Goal: Task Accomplishment & Management: Manage account settings

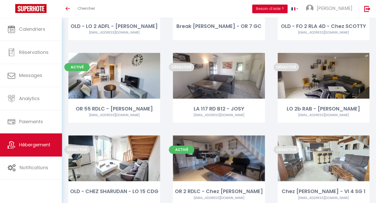
scroll to position [188, 0]
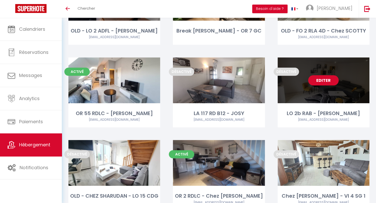
click at [322, 78] on link "Editer" at bounding box center [323, 80] width 31 height 10
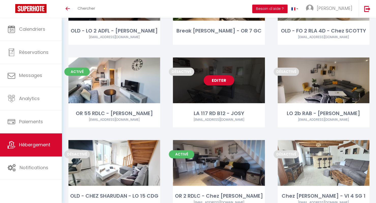
click at [218, 82] on link "Editer" at bounding box center [219, 80] width 31 height 10
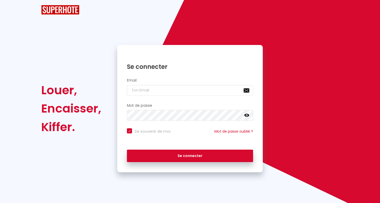
checkbox input "true"
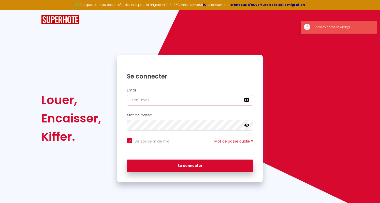
click at [200, 98] on input "email" at bounding box center [190, 100] width 126 height 11
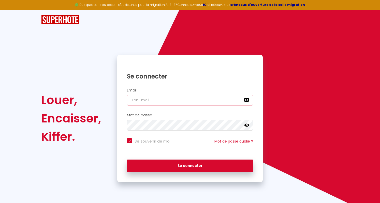
type input "[EMAIL_ADDRESS][DOMAIN_NAME]"
click at [247, 128] on link at bounding box center [246, 126] width 5 height 7
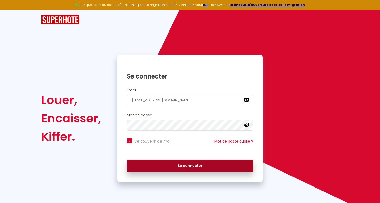
click at [220, 165] on button "Se connecter" at bounding box center [190, 166] width 126 height 13
checkbox input "true"
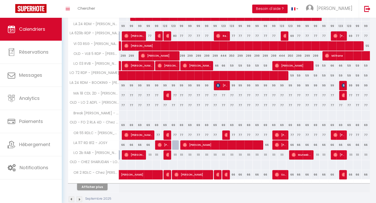
scroll to position [154, 0]
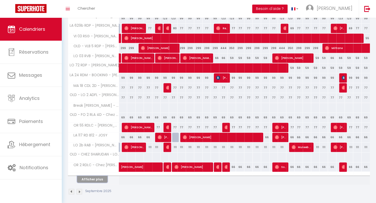
click at [96, 176] on button "Afficher plus" at bounding box center [92, 179] width 31 height 7
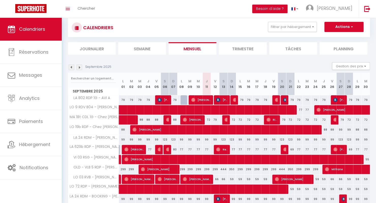
scroll to position [0, 0]
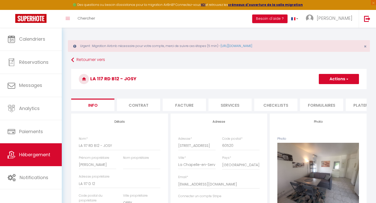
select select "4"
select select "1"
select select "16:00"
select select "23:00"
select select "10:00"
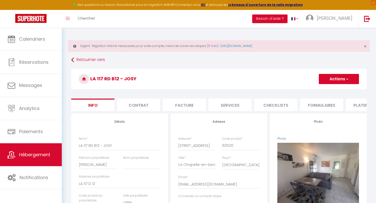
select select
select select "28"
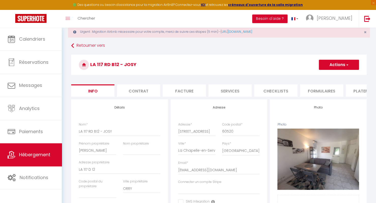
scroll to position [0, 117]
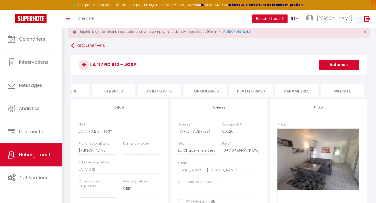
click at [339, 90] on li "website" at bounding box center [342, 90] width 43 height 12
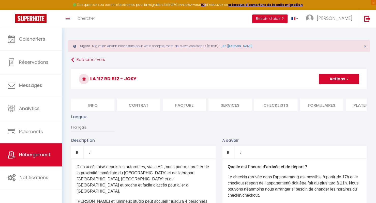
click at [93, 105] on li "Info" at bounding box center [92, 105] width 43 height 12
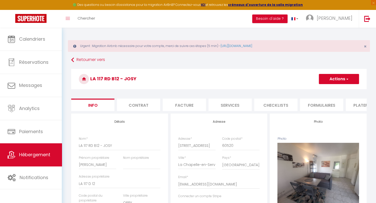
select select
checkbox input "false"
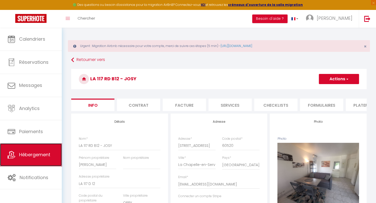
click at [34, 151] on link "Hébergement" at bounding box center [31, 155] width 62 height 23
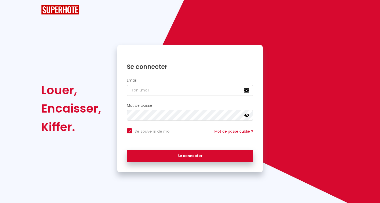
checkbox input "true"
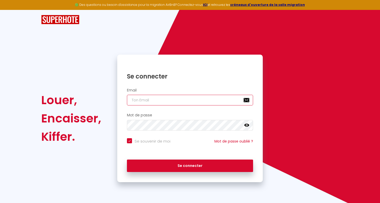
click at [165, 102] on input "email" at bounding box center [190, 100] width 126 height 11
type input "[EMAIL_ADDRESS][DOMAIN_NAME]"
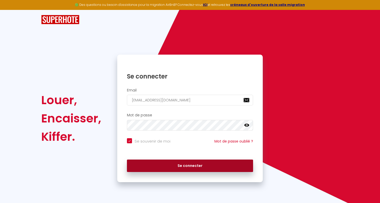
click at [186, 167] on button "Se connecter" at bounding box center [190, 166] width 126 height 13
checkbox input "true"
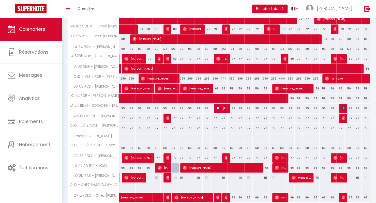
scroll to position [154, 0]
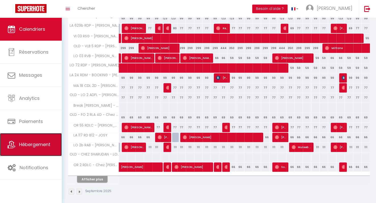
click at [34, 142] on span "Hébergement" at bounding box center [34, 145] width 31 height 6
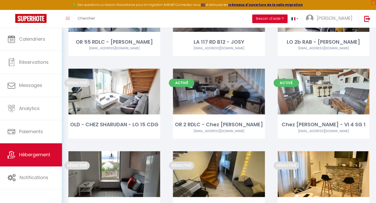
scroll to position [168, 0]
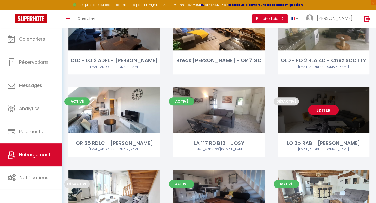
click at [328, 108] on link "Editer" at bounding box center [323, 110] width 31 height 10
select select "3"
select select "2"
select select "1"
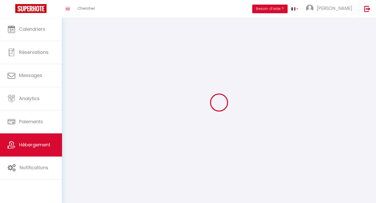
select select
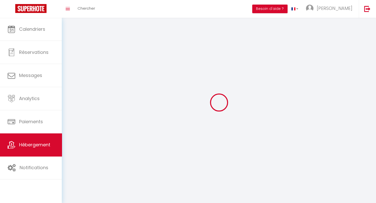
select select
checkbox input "false"
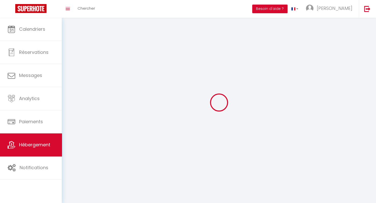
checkbox input "false"
select select
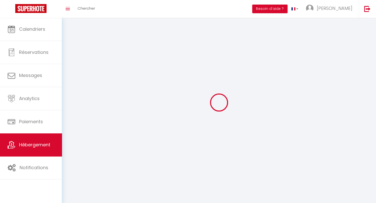
select select
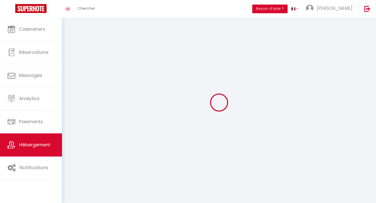
checkbox input "false"
select select
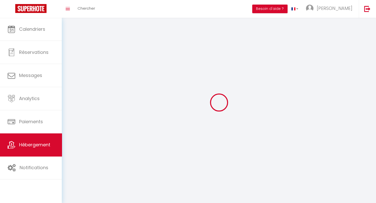
select select
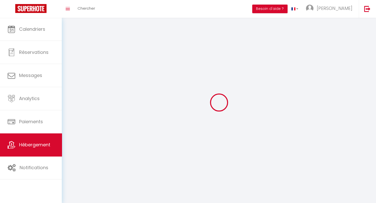
select select
checkbox input "false"
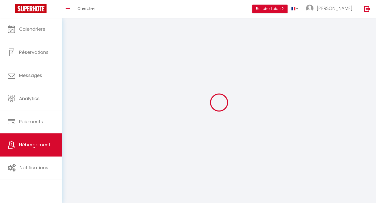
checkbox input "false"
select select
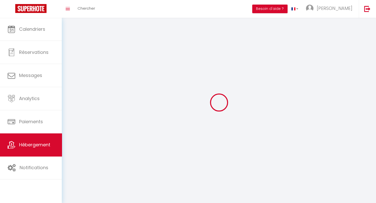
select select
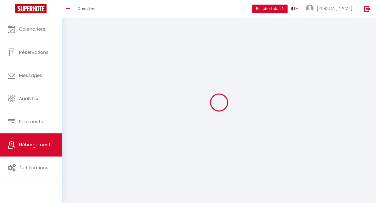
checkbox input "false"
select select
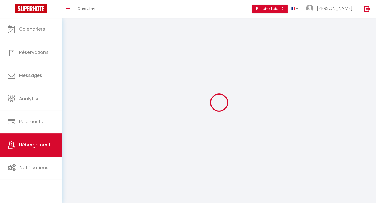
select select
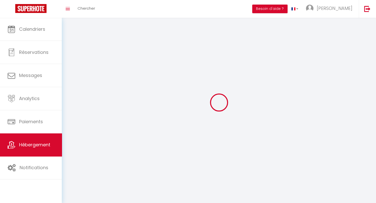
select select
checkbox input "false"
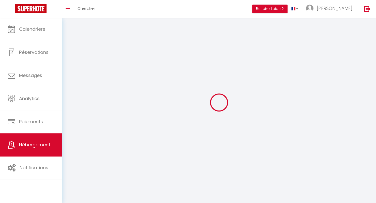
checkbox input "false"
select select
select select "28"
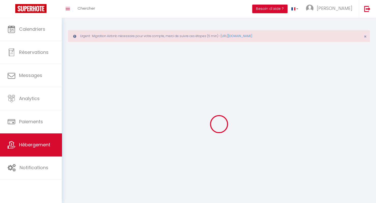
select select
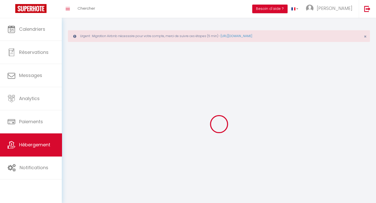
checkbox input "false"
select select
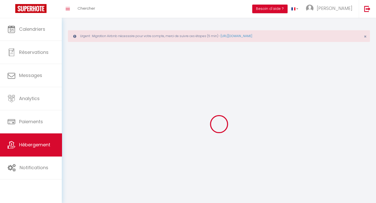
select select
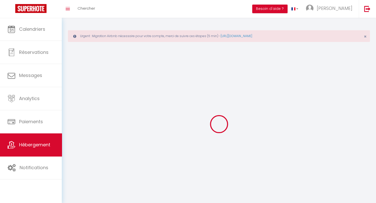
select select
checkbox input "false"
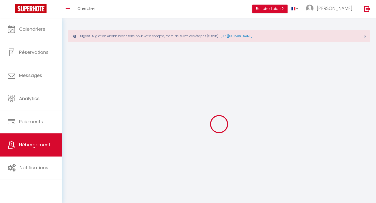
select select
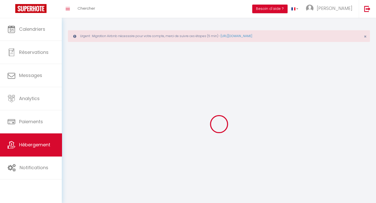
select select
checkbox input "false"
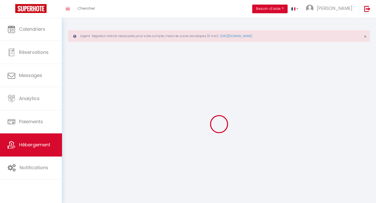
checkbox input "false"
select select
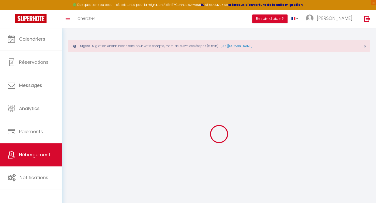
select select
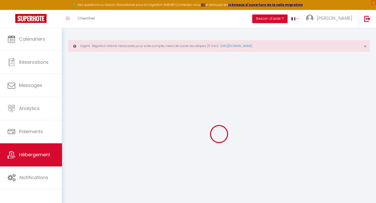
select select
checkbox input "false"
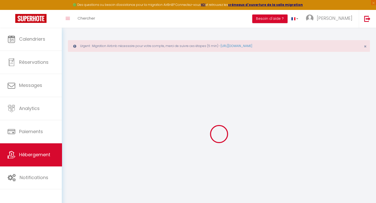
select select
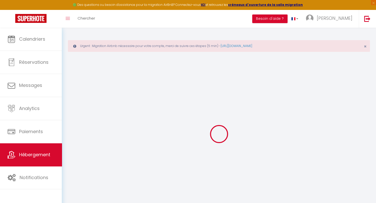
select select
checkbox input "false"
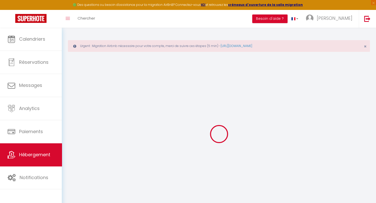
checkbox input "false"
select select
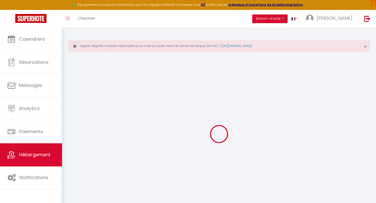
select select
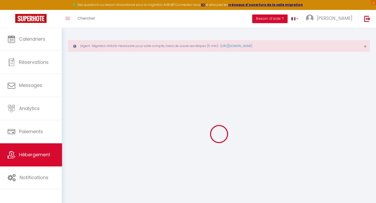
checkbox input "false"
select select
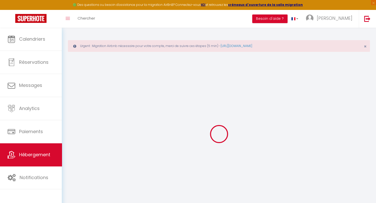
select select
type input "LO 2b RAB - [PERSON_NAME]"
type input "[PERSON_NAME]"
type input "LO 2b AB"
select select "condominium"
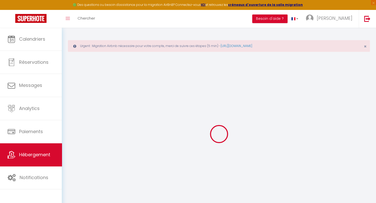
select select "8"
select select "1"
select select "2"
type input "79"
type input "5"
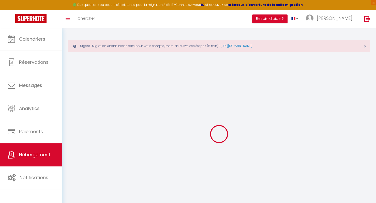
type input "49"
type input "150"
select select
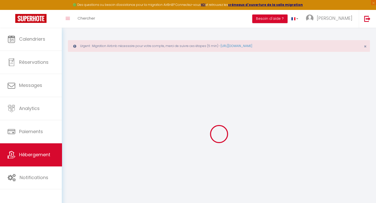
select select
type input "[STREET_ADDRESS]"
type input "95380"
type input "Louvres"
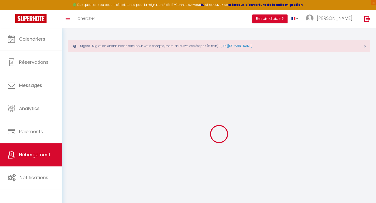
type input "[EMAIL_ADDRESS][DOMAIN_NAME]"
select select
checkbox input "false"
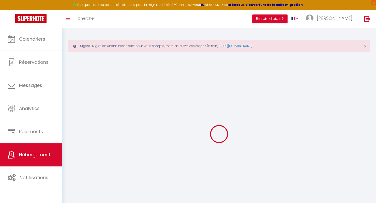
checkbox input "false"
type input "15"
type input "2"
type input "1"
type input "3"
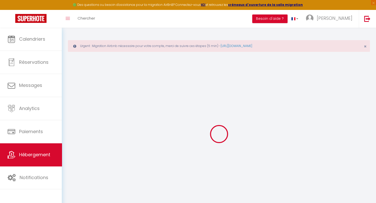
type input "4"
select select
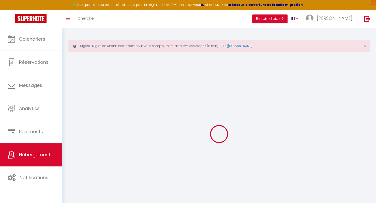
select select
checkbox input "false"
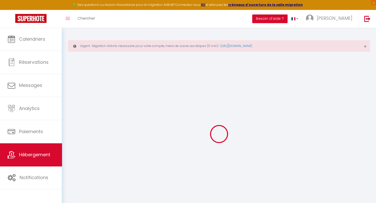
checkbox input "false"
select select
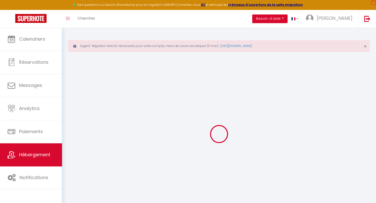
select select
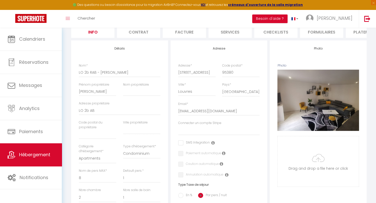
scroll to position [89, 0]
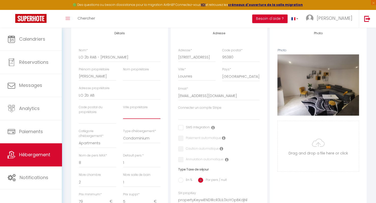
click at [154, 119] on input "text" at bounding box center [141, 114] width 37 height 9
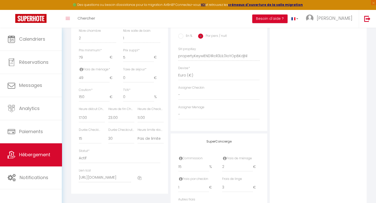
scroll to position [237, 0]
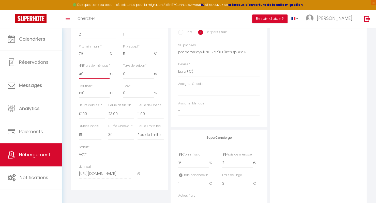
drag, startPoint x: 91, startPoint y: 78, endPoint x: 74, endPoint y: 76, distance: 16.6
click at [74, 76] on div "Détails Nom * LO 2b RAB - [PERSON_NAME] propriétaire [PERSON_NAME] Nom propriét…" at bounding box center [119, 33] width 97 height 313
click at [121, 139] on select "15 30 45 60 75 90 105 120 135 150 165 180 195 210" at bounding box center [121, 135] width 26 height 10
click at [108, 134] on select "15 30 45 60 75 90 105 120 135 150 165 180 195 210" at bounding box center [121, 135] width 26 height 10
click at [86, 117] on select "00:00 00:15 00:30 00:45 01:00 01:15 01:30 01:45 02:00 02:15 02:30 02:45 03:00" at bounding box center [92, 114] width 26 height 10
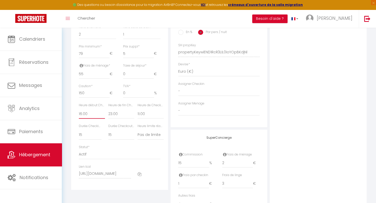
click at [79, 113] on select "00:00 00:15 00:30 00:45 01:00 01:15 01:30 01:45 02:00 02:15 02:30 02:45 03:00" at bounding box center [92, 114] width 26 height 10
click at [143, 118] on select "00:00 00:15 00:30 00:45 01:00 01:15 01:30 01:45 02:00 02:15 02:30 02:45 03:00" at bounding box center [151, 114] width 26 height 10
click at [138, 113] on select "00:00 00:15 00:30 00:45 01:00 01:15 01:30 01:45 02:00 02:15 02:30 02:45 03:00" at bounding box center [151, 114] width 26 height 10
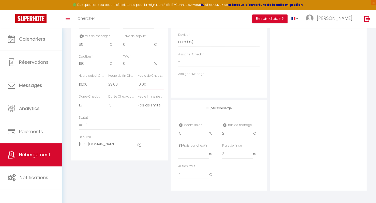
scroll to position [270, 0]
click at [150, 128] on select "Actif Pas actif" at bounding box center [120, 125] width 82 height 10
click at [79, 120] on select "Actif Pas actif" at bounding box center [120, 125] width 82 height 10
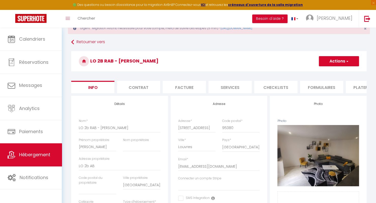
scroll to position [10, 0]
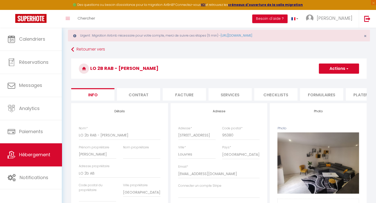
click at [331, 72] on button "Actions" at bounding box center [339, 69] width 40 height 10
click at [319, 81] on input "Enregistrer" at bounding box center [319, 79] width 19 height 5
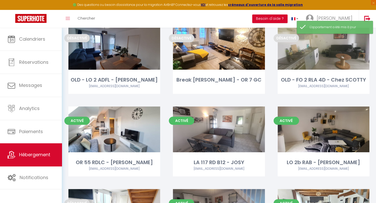
scroll to position [160, 0]
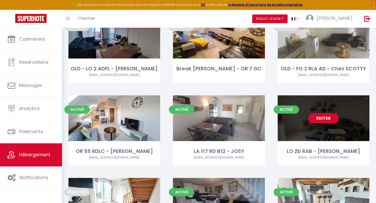
click at [323, 115] on link "Editer" at bounding box center [323, 118] width 31 height 10
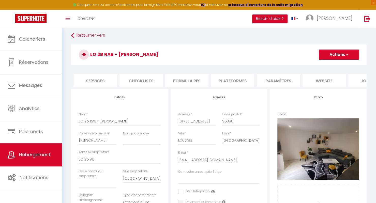
scroll to position [0, 162]
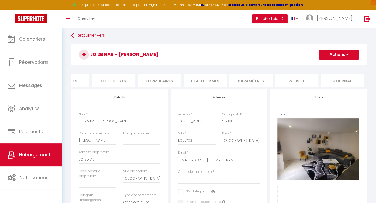
click at [297, 79] on li "website" at bounding box center [296, 80] width 43 height 12
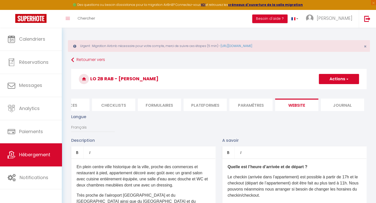
click at [205, 106] on li "Plateformes" at bounding box center [205, 105] width 43 height 12
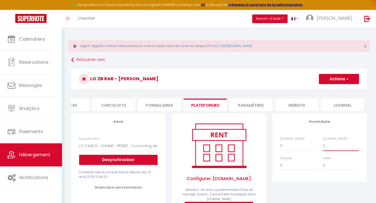
click at [334, 151] on select "0 + 1 % + 2 % + 3 % + 4 % + 5 % + 6 % + 7 % + 8 % + 9 %" at bounding box center [341, 146] width 36 height 10
click at [323, 145] on select "0 + 1 % + 2 % + 3 % + 4 % + 5 % + 6 % + 7 % + 8 % + 9 %" at bounding box center [341, 146] width 36 height 10
click at [298, 149] on select "0 + 1 % + 2 % + 3 % + 4 % + 5 % + 6 % + 7 % + 8 % + 9 %" at bounding box center [298, 146] width 36 height 10
click at [280, 145] on select "0 + 1 % + 2 % + 3 % + 4 % + 5 % + 6 % + 7 % + 8 % + 9 %" at bounding box center [298, 146] width 36 height 10
click at [331, 149] on select "0 + 1 % + 2 % + 3 % + 4 % + 5 % + 6 % + 7 % + 8 % + 9 %" at bounding box center [341, 146] width 36 height 10
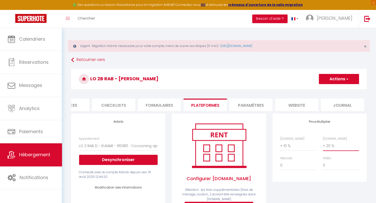
click at [323, 145] on select "0 + 1 % + 2 % + 3 % + 4 % + 5 % + 6 % + 7 % + 8 % + 9 %" at bounding box center [341, 146] width 36 height 10
click at [309, 147] on select "0 + 1 % + 2 % + 3 % + 4 % + 5 % + 6 % + 7 % + 8 % + 9 %" at bounding box center [298, 146] width 36 height 10
click at [280, 145] on select "0 + 1 % + 2 % + 3 % + 4 % + 5 % + 6 % + 7 % + 8 % + 9 %" at bounding box center [298, 146] width 36 height 10
click at [327, 83] on button "Actions" at bounding box center [339, 79] width 40 height 10
click at [333, 91] on link "Enregistrer" at bounding box center [339, 90] width 40 height 7
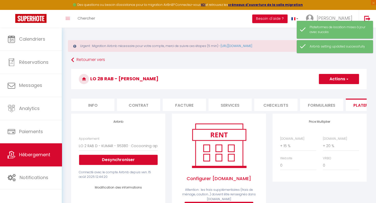
click at [101, 101] on li "Info" at bounding box center [92, 105] width 43 height 12
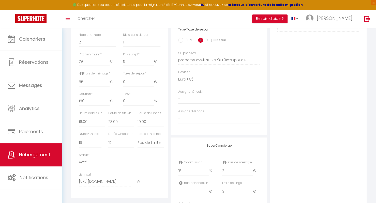
scroll to position [270, 0]
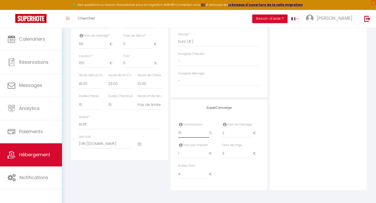
click at [191, 132] on input "15" at bounding box center [193, 133] width 31 height 9
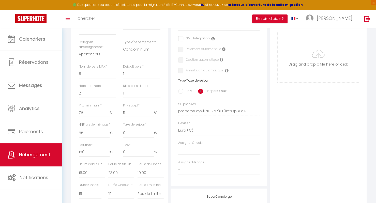
scroll to position [0, 0]
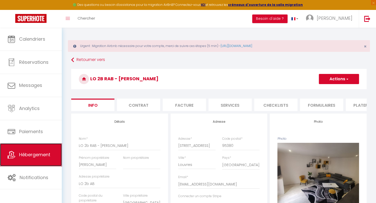
click at [29, 154] on span "Hébergement" at bounding box center [34, 155] width 31 height 6
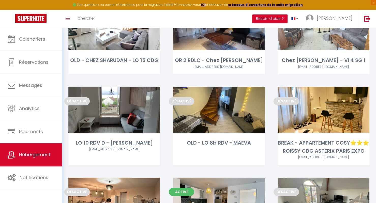
scroll to position [332, 0]
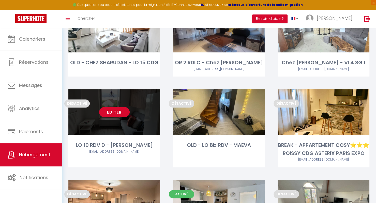
click at [109, 113] on link "Editer" at bounding box center [114, 112] width 31 height 10
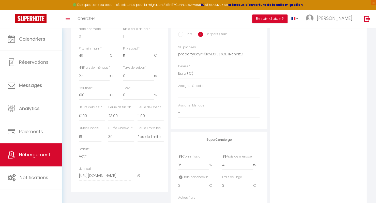
scroll to position [235, 0]
click at [91, 120] on select "00:00 00:15 00:30 00:45 01:00 01:15 01:30 01:45 02:00 02:15 02:30 02:45 03:00" at bounding box center [92, 116] width 26 height 10
click at [79, 114] on select "00:00 00:15 00:30 00:45 01:00 01:15 01:30 01:45 02:00 02:15 02:30 02:45 03:00" at bounding box center [92, 116] width 26 height 10
click at [117, 119] on select "00:00 00:15 00:30 00:45 01:00 01:15 01:30 01:45 02:00 02:15 02:30 02:45 03:00" at bounding box center [121, 116] width 26 height 10
click at [108, 114] on select "00:00 00:15 00:30 00:45 01:00 01:15 01:30 01:45 02:00 02:15 02:30 02:45 03:00" at bounding box center [121, 116] width 26 height 10
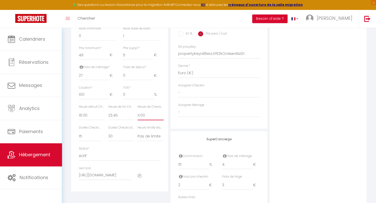
click at [144, 120] on select "00:00 00:15 00:30 00:45 01:00 01:15 01:30 01:45 02:00 02:15 02:30 02:45 03:00" at bounding box center [151, 116] width 26 height 10
click at [138, 114] on select "00:00 00:15 00:30 00:45 01:00 01:15 01:30 01:45 02:00 02:15 02:30 02:45 03:00" at bounding box center [151, 116] width 26 height 10
click at [124, 140] on select "15 30 45 60 75 90 105 120 135 150 165 180 195 210" at bounding box center [121, 137] width 26 height 10
click at [108, 135] on select "15 30 45 60 75 90 105 120 135 150 165 180 195 210" at bounding box center [121, 137] width 26 height 10
click at [113, 158] on select "Actif Pas actif" at bounding box center [120, 156] width 82 height 10
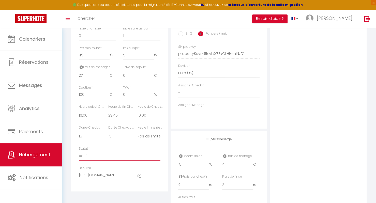
click at [79, 155] on select "Actif Pas actif" at bounding box center [120, 156] width 82 height 10
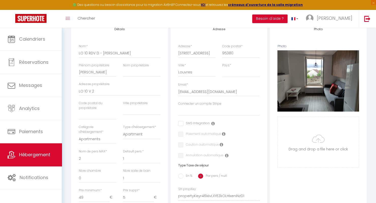
scroll to position [93, 0]
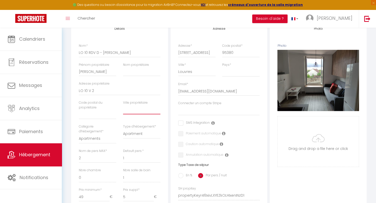
click at [137, 114] on input "text" at bounding box center [141, 109] width 37 height 9
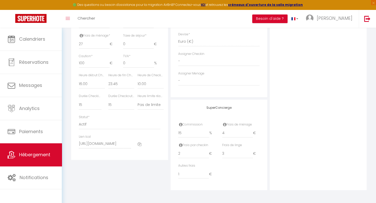
scroll to position [0, 0]
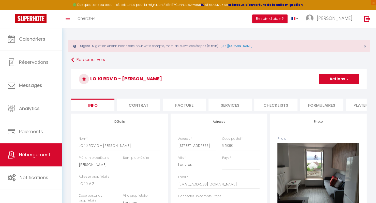
click at [344, 80] on button "Actions" at bounding box center [339, 79] width 40 height 10
click at [326, 90] on input "Enregistrer" at bounding box center [319, 90] width 19 height 5
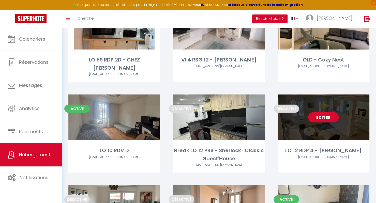
scroll to position [779, 0]
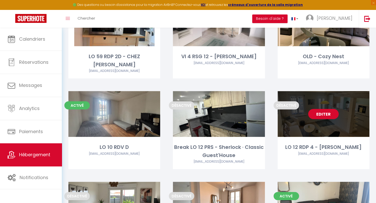
click at [327, 109] on link "Editer" at bounding box center [323, 114] width 31 height 10
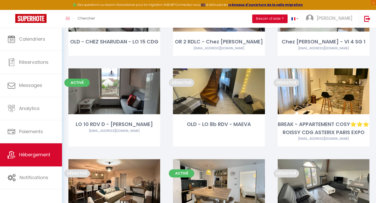
scroll to position [346, 0]
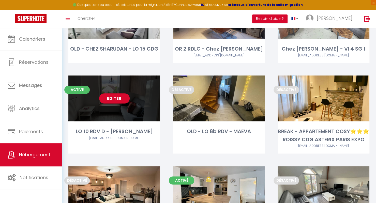
click at [121, 98] on link "Editer" at bounding box center [114, 98] width 31 height 10
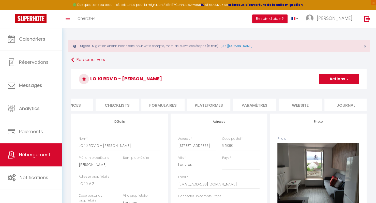
scroll to position [0, 162]
click at [291, 107] on li "website" at bounding box center [296, 105] width 43 height 12
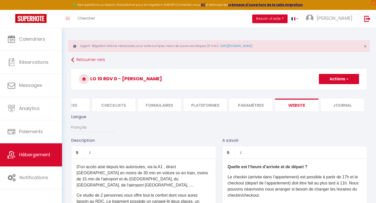
click at [213, 106] on li "Plateformes" at bounding box center [205, 105] width 43 height 12
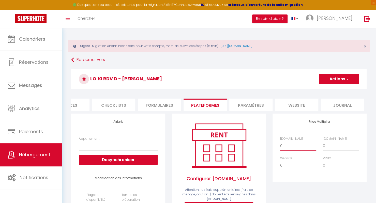
click at [310, 151] on select "0 + 1 % + 2 % + 3 % + 4 % + 5 % + 6 % + 7 % + 8 % + 9 %" at bounding box center [298, 146] width 36 height 10
click at [280, 145] on select "0 + 1 % + 2 % + 3 % + 4 % + 5 % + 6 % + 7 % + 8 % + 9 %" at bounding box center [298, 146] width 36 height 10
click at [332, 150] on select "0 + 1 % + 2 % + 3 % + 4 % + 5 % + 6 % + 7 % + 8 % + 9 %" at bounding box center [341, 146] width 36 height 10
click at [323, 145] on select "0 + 1 % + 2 % + 3 % + 4 % + 5 % + 6 % + 7 % + 8 % + 9 %" at bounding box center [341, 146] width 36 height 10
click at [298, 150] on select "0 + 1 % + 2 % + 3 % + 4 % + 5 % + 6 % + 7 % + 8 % + 9 %" at bounding box center [298, 146] width 36 height 10
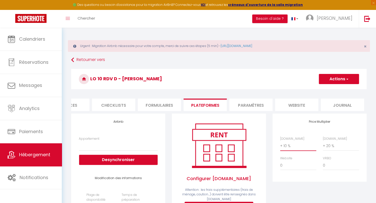
click at [280, 145] on select "0 + 1 % + 2 % + 3 % + 4 % + 5 % + 6 % + 7 % + 8 % + 9 %" at bounding box center [298, 146] width 36 height 10
click at [330, 148] on select "0 + 1 % + 2 % + 3 % + 4 % + 5 % + 6 % + 7 % + 8 % + 9 %" at bounding box center [341, 146] width 36 height 10
click at [323, 145] on select "0 + 1 % + 2 % + 3 % + 4 % + 5 % + 6 % + 7 % + 8 % + 9 %" at bounding box center [341, 146] width 36 height 10
click at [289, 151] on select "0 + 1 % + 2 % + 3 % + 4 % + 5 % + 6 % + 7 % + 8 % + 9 %" at bounding box center [298, 146] width 36 height 10
click at [280, 145] on select "0 + 1 % + 2 % + 3 % + 4 % + 5 % + 6 % + 7 % + 8 % + 9 %" at bounding box center [298, 146] width 36 height 10
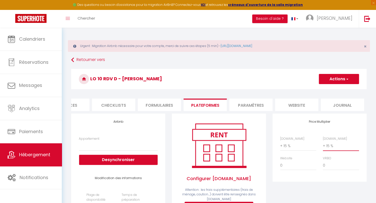
click at [333, 147] on select "0 + 1 % + 2 % + 3 % + 4 % + 5 % + 6 % + 7 % + 8 % + 9 %" at bounding box center [341, 146] width 36 height 10
click at [323, 145] on select "0 + 1 % + 2 % + 3 % + 4 % + 5 % + 6 % + 7 % + 8 % + 9 %" at bounding box center [341, 146] width 36 height 10
click at [344, 81] on button "Actions" at bounding box center [339, 79] width 40 height 10
click at [331, 91] on link "Enregistrer" at bounding box center [339, 90] width 40 height 7
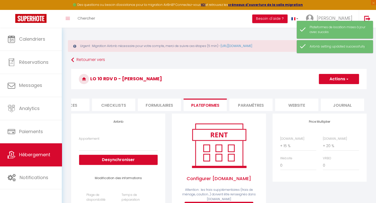
click at [302, 104] on li "website" at bounding box center [296, 105] width 43 height 12
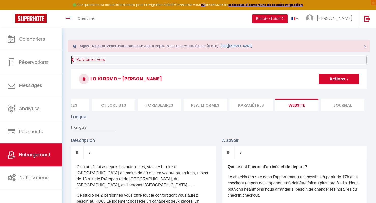
click at [90, 60] on link "Retourner vers" at bounding box center [219, 59] width 296 height 9
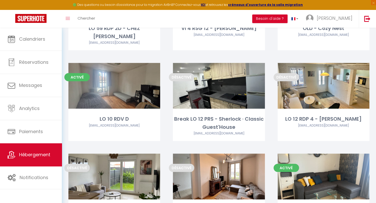
scroll to position [810, 0]
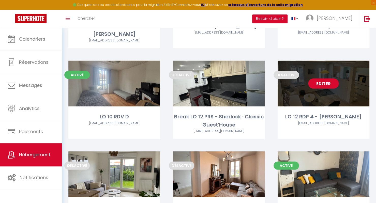
click at [325, 79] on link "Editer" at bounding box center [323, 84] width 31 height 10
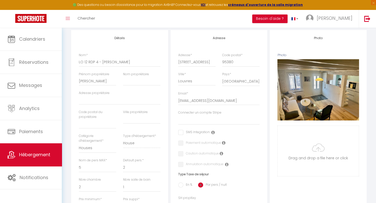
scroll to position [84, 0]
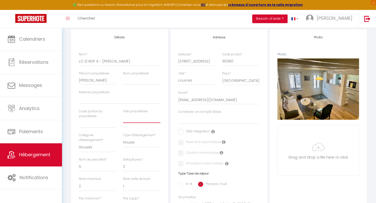
click at [134, 123] on input "text" at bounding box center [141, 118] width 37 height 9
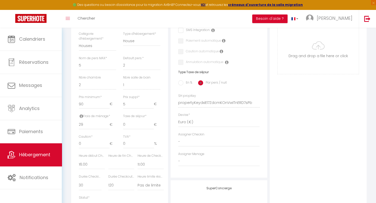
scroll to position [187, 0]
click at [144, 66] on select "1 2 3 4 5 6 7 8 9 10 11 12 13 14" at bounding box center [141, 65] width 37 height 10
click at [123, 63] on select "1 2 3 4 5 6 7 8 9 10 11 12 13 14" at bounding box center [141, 65] width 37 height 10
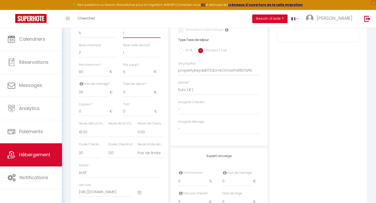
scroll to position [218, 0]
click at [107, 77] on input "86" at bounding box center [94, 72] width 31 height 9
click at [108, 75] on input "87" at bounding box center [94, 72] width 31 height 9
click at [108, 75] on input "88" at bounding box center [94, 72] width 31 height 9
drag, startPoint x: 94, startPoint y: 99, endPoint x: 66, endPoint y: 95, distance: 28.7
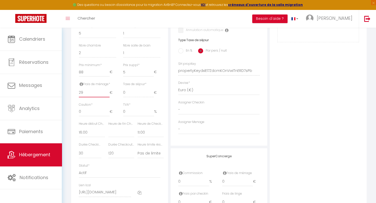
click at [66, 95] on div "Urgent : Migration Airbnb nécessaire pour votre compte, merci de suivre ces éta…" at bounding box center [219, 31] width 315 height 442
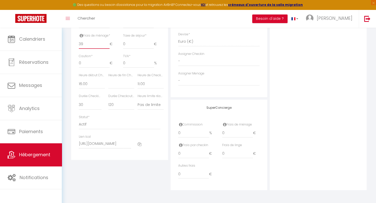
scroll to position [268, 0]
click at [90, 112] on div "Durée Checkin (min) 15 30 45 60 75 90 105 120 135 150 165 180 195" at bounding box center [91, 104] width 30 height 21
click at [90, 108] on select "15 30 45 60 75 90 105 120 135 150 165 180 195 210" at bounding box center [90, 105] width 23 height 10
click at [79, 102] on select "15 30 45 60 75 90 105 120 135 150 165 180 195 210" at bounding box center [90, 105] width 23 height 10
click at [119, 108] on select "15 30 45 60 75 90 105 120 135 150 165 180 195 210" at bounding box center [121, 105] width 26 height 10
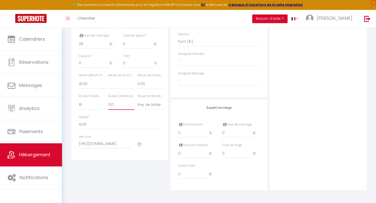
click at [108, 102] on select "15 30 45 60 75 90 105 120 135 150 165 180 195 210" at bounding box center [121, 105] width 26 height 10
click at [144, 83] on select "00:00 00:15 00:30 00:45 01:00 01:15 01:30 01:45 02:00 02:15 02:30 02:45 03:00" at bounding box center [151, 84] width 26 height 10
click at [138, 81] on select "00:00 00:15 00:30 00:45 01:00 01:15 01:30 01:45 02:00 02:15 02:30 02:45 03:00" at bounding box center [151, 84] width 26 height 10
click at [101, 125] on select "Actif Pas actif" at bounding box center [120, 125] width 82 height 10
click at [79, 122] on select "Actif Pas actif" at bounding box center [120, 125] width 82 height 10
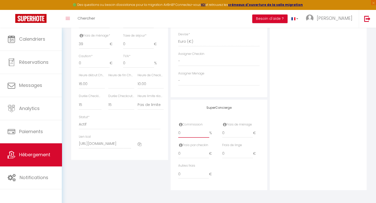
drag, startPoint x: 182, startPoint y: 135, endPoint x: 167, endPoint y: 137, distance: 14.9
click at [167, 137] on div "Détails Nom * LO 12 RDP 4 - Chez [PERSON_NAME] propriétaire [PERSON_NAME] propr…" at bounding box center [219, 18] width 298 height 343
drag, startPoint x: 234, startPoint y: 152, endPoint x: 210, endPoint y: 154, distance: 24.1
click at [210, 154] on div "Frais par checkin 0 € Frais [PERSON_NAME] 0 €" at bounding box center [219, 153] width 88 height 21
drag, startPoint x: 192, startPoint y: 172, endPoint x: 167, endPoint y: 178, distance: 25.0
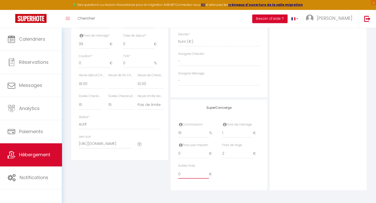
click at [167, 178] on div "Détails Nom * LO 12 RDP 4 - Chez [PERSON_NAME] propriétaire [PERSON_NAME] propr…" at bounding box center [219, 18] width 298 height 343
drag, startPoint x: 230, startPoint y: 130, endPoint x: 224, endPoint y: 131, distance: 6.4
click at [224, 131] on div "Frais de ménage 1 €" at bounding box center [240, 130] width 37 height 16
click at [251, 133] on input "2" at bounding box center [237, 133] width 31 height 9
click at [251, 153] on input "3" at bounding box center [237, 153] width 31 height 9
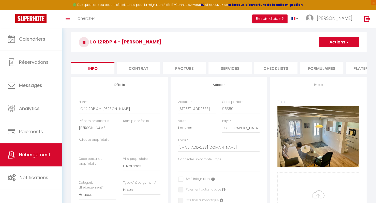
scroll to position [37, 0]
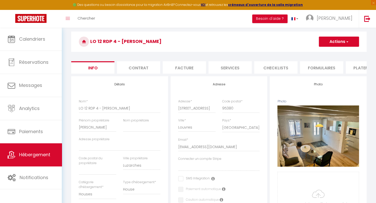
click at [344, 44] on button "Actions" at bounding box center [339, 42] width 40 height 10
click at [148, 129] on input "Nom propriétaire" at bounding box center [141, 127] width 37 height 9
click at [347, 42] on span "button" at bounding box center [347, 41] width 3 height 5
click at [325, 51] on input "Enregistrer" at bounding box center [319, 52] width 19 height 5
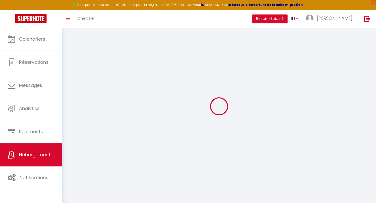
scroll to position [28, 0]
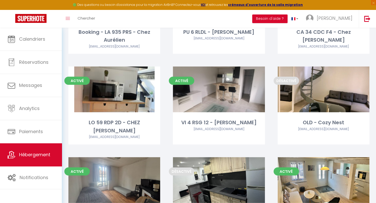
scroll to position [702, 0]
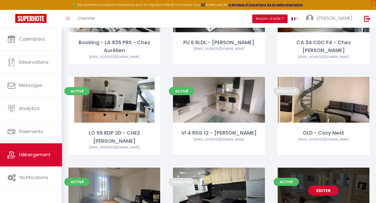
click at [328, 186] on link "Editer" at bounding box center [323, 191] width 31 height 10
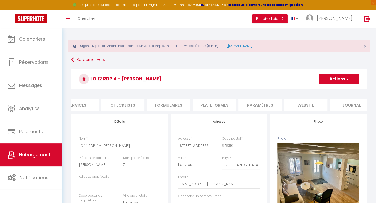
scroll to position [0, 162]
click at [310, 106] on li "website" at bounding box center [296, 105] width 43 height 12
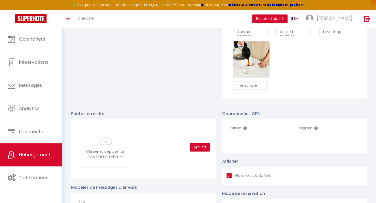
scroll to position [485, 0]
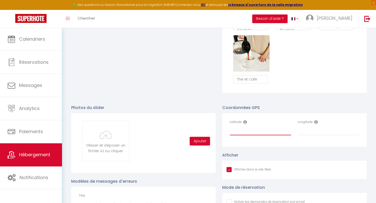
click at [279, 135] on input "Latitude" at bounding box center [260, 130] width 61 height 9
paste input "49.038254"
click at [331, 133] on input "Longitude" at bounding box center [328, 130] width 61 height 9
paste input "2.505589"
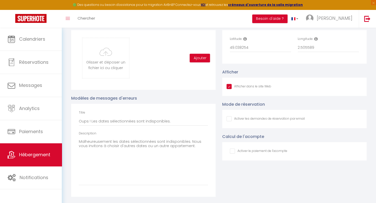
click at [256, 119] on input "Afficher dans le site Web" at bounding box center [266, 119] width 78 height 5
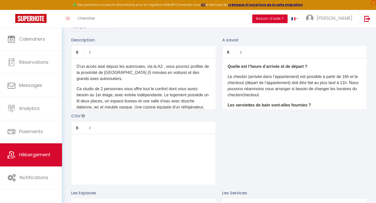
scroll to position [0, 0]
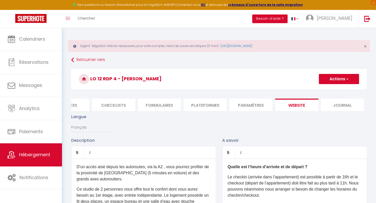
click at [341, 83] on button "Actions" at bounding box center [339, 79] width 40 height 10
click at [334, 89] on input "Enregistrer" at bounding box center [333, 90] width 19 height 5
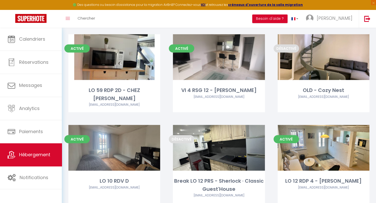
scroll to position [531, 0]
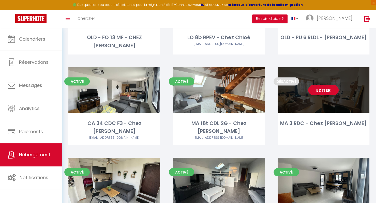
click at [321, 95] on link "Editer" at bounding box center [323, 90] width 31 height 10
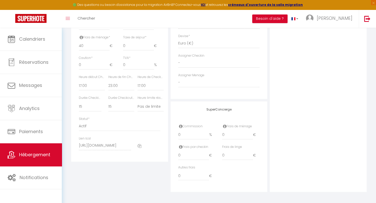
scroll to position [270, 0]
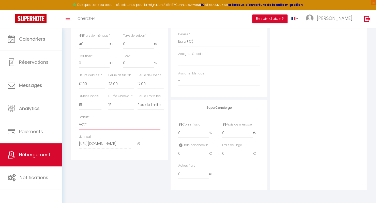
click at [132, 129] on select "Actif Pas actif" at bounding box center [120, 125] width 82 height 10
click at [79, 120] on select "Actif Pas actif" at bounding box center [120, 125] width 82 height 10
click at [84, 84] on select "00:00 00:15 00:30 00:45 01:00 01:15 01:30 01:45 02:00 02:15 02:30 02:45 03:00" at bounding box center [92, 84] width 26 height 10
click at [79, 79] on select "00:00 00:15 00:30 00:45 01:00 01:15 01:30 01:45 02:00 02:15 02:30 02:45 03:00" at bounding box center [92, 84] width 26 height 10
click at [145, 85] on select "00:00 00:15 00:30 00:45 01:00 01:15 01:30 01:45 02:00 02:15 02:30 02:45 03:00" at bounding box center [151, 84] width 26 height 10
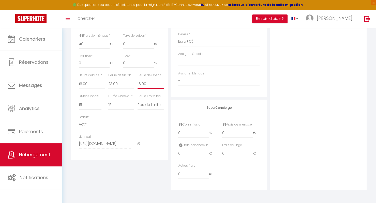
click at [138, 79] on select "00:00 00:15 00:30 00:45 01:00 01:15 01:30 01:45 02:00 02:15 02:30 02:45 03:00" at bounding box center [151, 84] width 26 height 10
click at [95, 82] on select "00:00 00:15 00:30 00:45 01:00 01:15 01:30 01:45 02:00 02:15 02:30 02:45 03:00" at bounding box center [92, 84] width 26 height 10
click at [114, 84] on select "00:00 00:15 00:30 00:45 01:00 01:15 01:30 01:45 02:00 02:15 02:30 02:45 03:00" at bounding box center [121, 84] width 26 height 10
click at [108, 79] on select "00:00 00:15 00:30 00:45 01:00 01:15 01:30 01:45 02:00 02:15 02:30 02:45 03:00" at bounding box center [121, 84] width 26 height 10
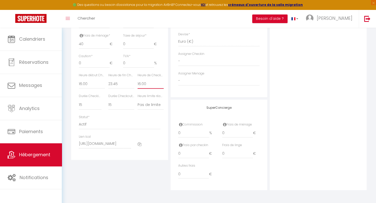
click at [142, 87] on select "00:00 00:15 00:30 00:45 01:00 01:15 01:30 01:45 02:00 02:15 02:30 02:45 03:00" at bounding box center [151, 84] width 26 height 10
click at [138, 79] on select "00:00 00:15 00:30 00:45 01:00 01:15 01:30 01:45 02:00 02:15 02:30 02:45 03:00" at bounding box center [151, 84] width 26 height 10
drag, startPoint x: 235, startPoint y: 133, endPoint x: 206, endPoint y: 135, distance: 28.8
click at [206, 135] on div "Commission 0 % Frais de ménage 0 €" at bounding box center [219, 132] width 88 height 21
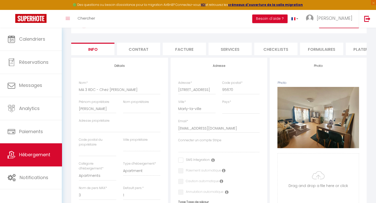
scroll to position [0, 0]
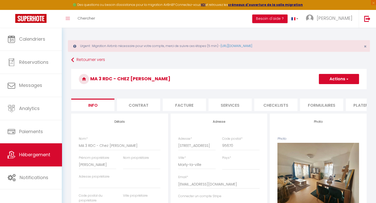
click at [341, 78] on button "Actions" at bounding box center [339, 79] width 40 height 10
click at [321, 91] on input "Enregistrer" at bounding box center [319, 90] width 19 height 5
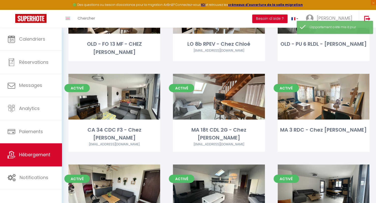
scroll to position [510, 0]
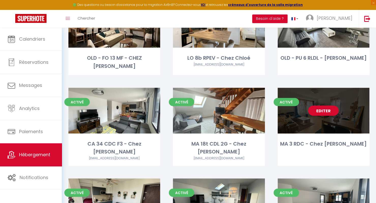
click at [329, 123] on div "Editer" at bounding box center [324, 111] width 92 height 46
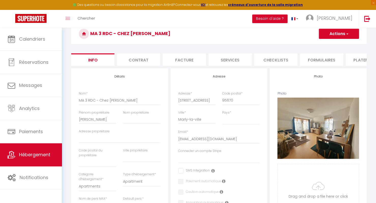
scroll to position [46, 0]
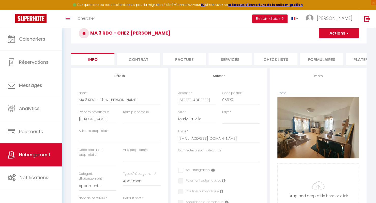
click at [361, 64] on li "Plateformes" at bounding box center [367, 59] width 43 height 12
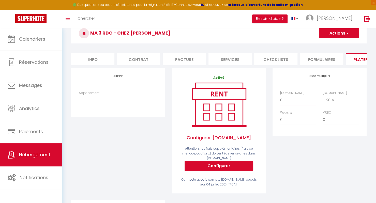
click at [308, 103] on select "0 + 1 % + 2 % + 3 % + 4 % + 5 % + 6 % + 7 % + 8 % + 9 %" at bounding box center [298, 100] width 36 height 10
click at [280, 99] on select "0 + 1 % + 2 % + 3 % + 4 % + 5 % + 6 % + 7 % + 8 % + 9 %" at bounding box center [298, 100] width 36 height 10
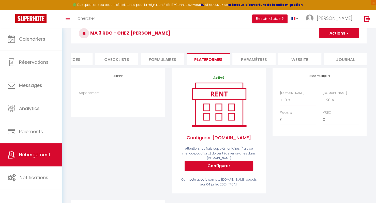
scroll to position [0, 162]
click at [313, 59] on li "website" at bounding box center [296, 59] width 43 height 12
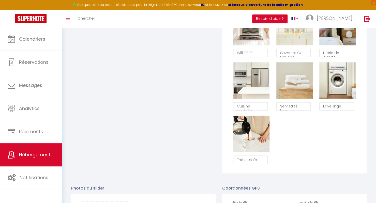
scroll to position [538, 0]
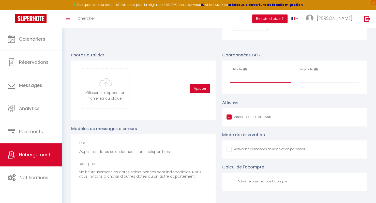
click at [239, 82] on input "Latitude" at bounding box center [260, 78] width 61 height 9
paste input "49.08201"
click at [314, 80] on input "Longitude" at bounding box center [328, 78] width 61 height 9
paste input "2.50347"
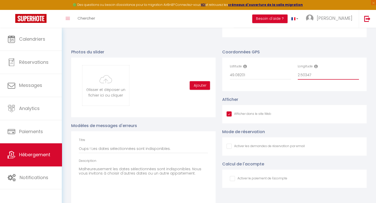
scroll to position [540, 0]
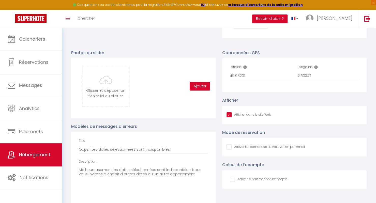
click at [296, 150] on input "Afficher dans le site Web" at bounding box center [266, 147] width 78 height 5
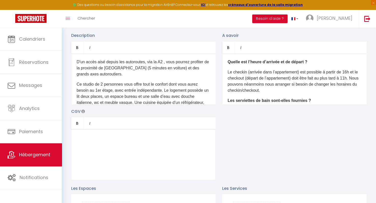
scroll to position [0, 0]
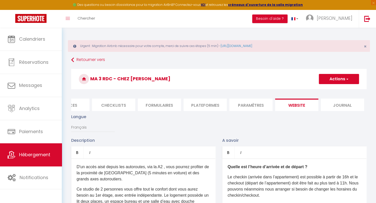
click at [342, 77] on button "Actions" at bounding box center [339, 79] width 40 height 10
click at [335, 90] on input "Enregistrer" at bounding box center [333, 90] width 19 height 5
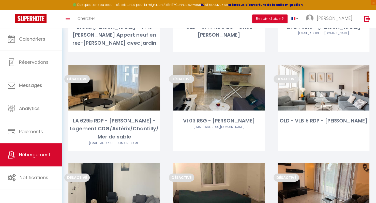
scroll to position [992, 0]
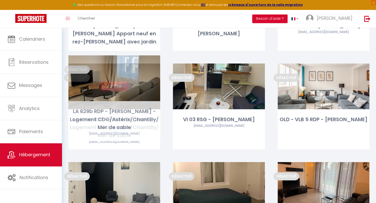
click at [113, 81] on link "Editer" at bounding box center [114, 86] width 31 height 10
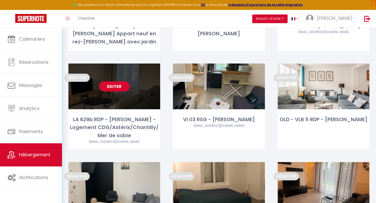
click at [115, 81] on link "Editer" at bounding box center [114, 86] width 31 height 10
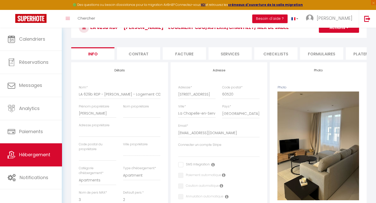
scroll to position [89, 0]
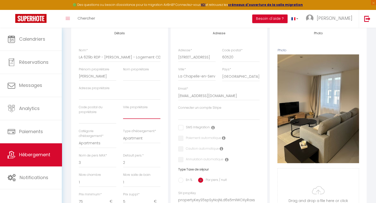
click at [135, 117] on input "text" at bounding box center [141, 114] width 37 height 9
click at [150, 118] on input "La chapelle ne serval" at bounding box center [141, 114] width 37 height 9
click at [138, 168] on select "1 2 3 4 5 6 7 8 9 10 11 12 13 14" at bounding box center [141, 163] width 37 height 10
click at [123, 162] on select "1 2 3 4 5 6 7 8 9 10 11 12 13 14" at bounding box center [141, 163] width 37 height 10
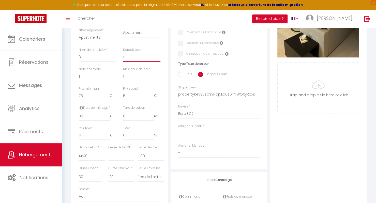
scroll to position [192, 0]
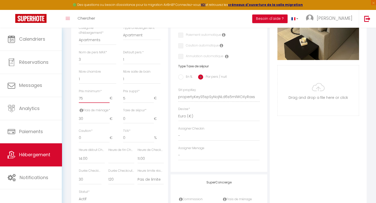
drag, startPoint x: 92, startPoint y: 104, endPoint x: 81, endPoint y: 107, distance: 11.8
click at [81, 107] on div "Prix minimum * 75 €" at bounding box center [98, 98] width 44 height 19
click at [145, 164] on select "00:00 00:15 00:30 00:45 01:00 01:15 01:30 01:45 02:00 02:15 02:30 02:45 03:00" at bounding box center [151, 159] width 26 height 10
click at [138, 158] on select "00:00 00:15 00:30 00:45 01:00 01:15 01:30 01:45 02:00 02:15 02:30 02:45 03:00" at bounding box center [151, 159] width 26 height 10
click at [90, 163] on select "00:00 00:15 00:30 00:45 01:00 01:15 01:30 01:45 02:00 02:15 02:30 02:45 03:00" at bounding box center [92, 159] width 26 height 10
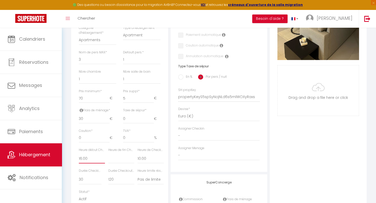
click at [79, 158] on select "00:00 00:15 00:30 00:45 01:00 01:15 01:30 01:45 02:00 02:15 02:30 02:45 03:00" at bounding box center [92, 159] width 26 height 10
click at [89, 182] on select "15 30 45 60 75 90 105 120 135 150 165 180 195 210" at bounding box center [90, 180] width 23 height 10
click at [79, 178] on select "15 30 45 60 75 90 105 120 135 150 165 180 195 210" at bounding box center [90, 180] width 23 height 10
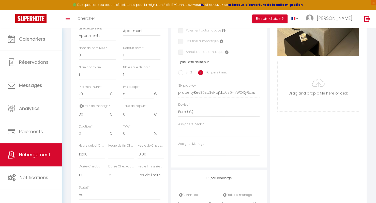
scroll to position [48, 0]
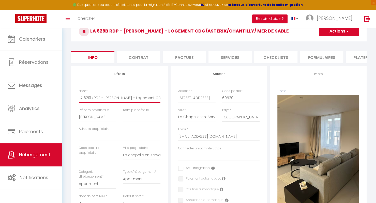
click at [104, 102] on input "LA 629b RDP - [PERSON_NAME] - Logement CDG/Astérix/Chantilly/ Mer de sable" at bounding box center [120, 97] width 82 height 9
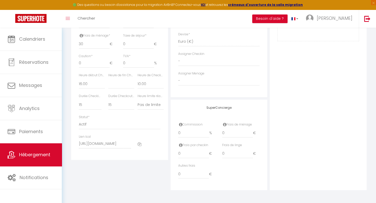
scroll to position [270, 0]
drag, startPoint x: 193, startPoint y: 134, endPoint x: 163, endPoint y: 133, distance: 29.8
click at [163, 133] on div "Détails Nom * LA 629b RDP - Chez [PERSON_NAME] - Logement CDG/Astérix/Chantilly…" at bounding box center [219, 18] width 298 height 343
drag, startPoint x: 227, startPoint y: 134, endPoint x: 217, endPoint y: 135, distance: 9.9
click at [217, 135] on div "Commission 15 % Frais de ménage 0 €" at bounding box center [219, 132] width 88 height 21
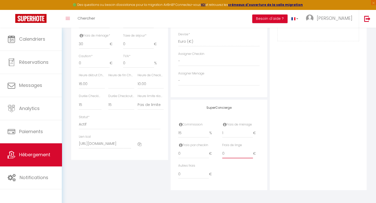
drag, startPoint x: 229, startPoint y: 154, endPoint x: 214, endPoint y: 156, distance: 14.6
click at [214, 156] on div "Frais par checkin 0 € Frais [PERSON_NAME] 0 €" at bounding box center [219, 153] width 88 height 21
drag, startPoint x: 183, startPoint y: 173, endPoint x: 168, endPoint y: 170, distance: 14.5
click at [168, 170] on div "Détails Nom * LA 629b RDP - Chez [PERSON_NAME] - Logement CDG/Astérix/Chantilly…" at bounding box center [219, 18] width 298 height 343
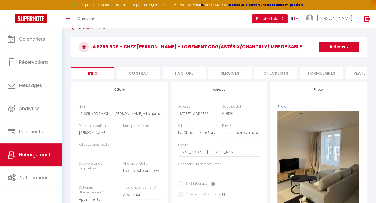
scroll to position [15, 0]
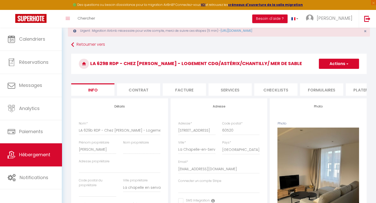
click at [336, 67] on button "Actions" at bounding box center [339, 64] width 40 height 10
click at [323, 74] on input "Enregistrer" at bounding box center [319, 75] width 19 height 5
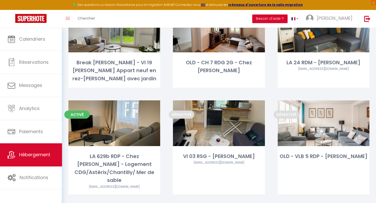
scroll to position [952, 0]
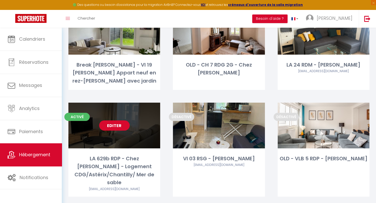
click at [114, 121] on link "Editer" at bounding box center [114, 126] width 31 height 10
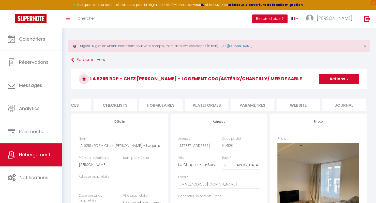
scroll to position [0, 162]
click at [204, 104] on li "Plateformes" at bounding box center [205, 105] width 43 height 12
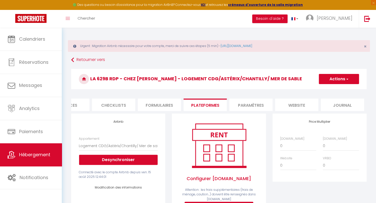
click at [301, 155] on div "[DOMAIN_NAME] 0 + 1 % + 2 % + 3 % + 4 % + 5 % + 6 % + 7 % + 8 %" at bounding box center [320, 156] width 86 height 39
click at [301, 151] on select "0 + 1 % + 2 % + 3 % + 4 % + 5 % + 6 % + 7 % + 8 % + 9 %" at bounding box center [298, 146] width 36 height 10
click at [280, 145] on select "0 + 1 % + 2 % + 3 % + 4 % + 5 % + 6 % + 7 % + 8 % + 9 %" at bounding box center [298, 146] width 36 height 10
click at [330, 150] on select "0 + 1 % + 2 % + 3 % + 4 % + 5 % + 6 % + 7 % + 8 % + 9 %" at bounding box center [341, 146] width 36 height 10
click at [323, 145] on select "0 + 1 % + 2 % + 3 % + 4 % + 5 % + 6 % + 7 % + 8 % + 9 %" at bounding box center [341, 146] width 36 height 10
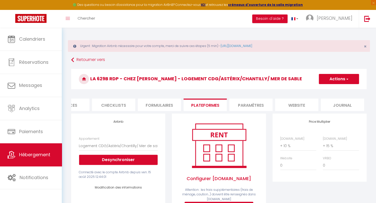
click at [343, 83] on button "Actions" at bounding box center [339, 79] width 40 height 10
click at [339, 91] on link "Enregistrer" at bounding box center [339, 90] width 40 height 7
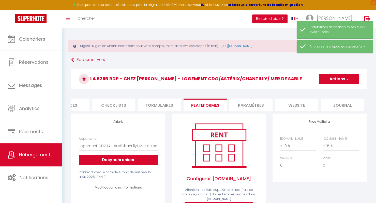
click at [299, 104] on li "website" at bounding box center [296, 105] width 43 height 12
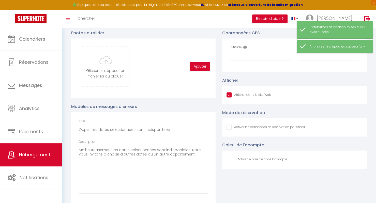
scroll to position [560, 0]
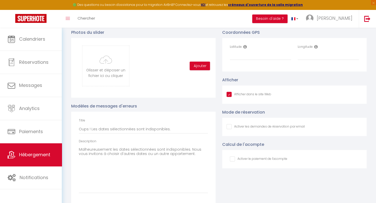
click at [291, 129] on input "Afficher dans le site Web" at bounding box center [266, 126] width 78 height 5
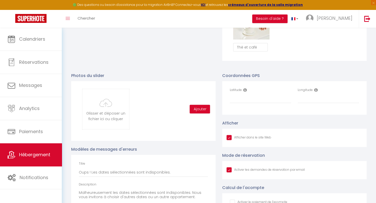
scroll to position [540, 0]
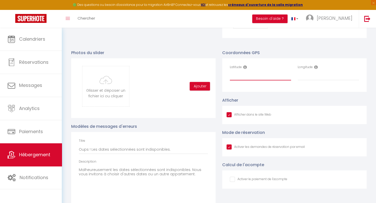
click at [243, 79] on input "Latitude" at bounding box center [260, 75] width 61 height 9
paste input "49.125299"
click at [320, 80] on input "Longitude" at bounding box center [328, 75] width 61 height 9
paste input "2.533341"
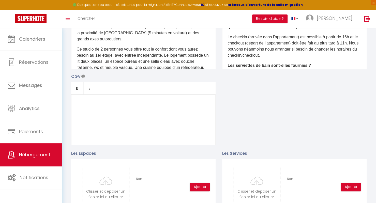
scroll to position [0, 0]
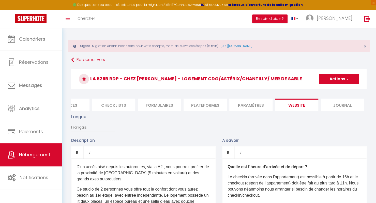
click at [350, 77] on button "Actions" at bounding box center [339, 79] width 40 height 10
click at [337, 90] on input "Enregistrer" at bounding box center [333, 90] width 19 height 5
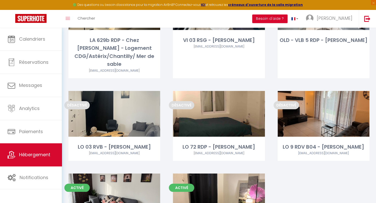
scroll to position [1072, 0]
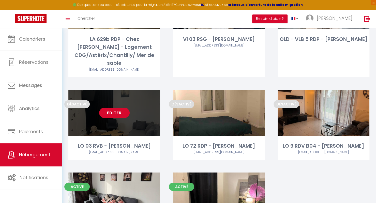
click at [119, 108] on link "Editer" at bounding box center [114, 113] width 31 height 10
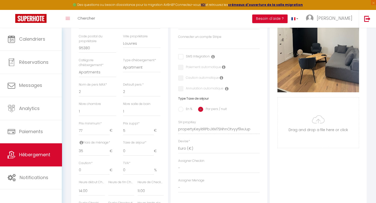
scroll to position [162, 0]
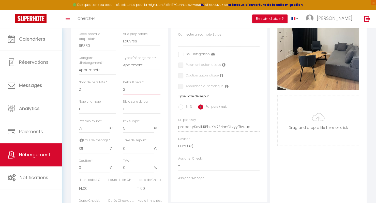
click at [139, 91] on select "1 2 3 4 5 6 7 8 9 10 11 12 13 14" at bounding box center [141, 90] width 37 height 10
click at [123, 88] on select "1 2 3 4 5 6 7 8 9 10 11 12 13 14" at bounding box center [141, 90] width 37 height 10
click at [97, 91] on select "1 2 3 4 5 6 7 8 9 10 11 12 13 14" at bounding box center [97, 90] width 37 height 10
click at [79, 88] on select "1 2 3 4 5 6 7 8 9 10 11 12 13 14" at bounding box center [97, 90] width 37 height 10
drag, startPoint x: 86, startPoint y: 130, endPoint x: 81, endPoint y: 134, distance: 5.9
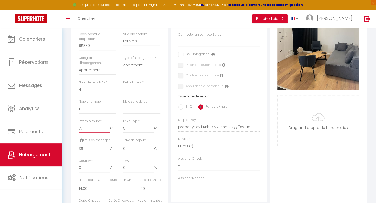
click at [81, 133] on input "77" at bounding box center [94, 128] width 31 height 9
click input "Enregistrer" at bounding box center [0, 0] width 0 height 0
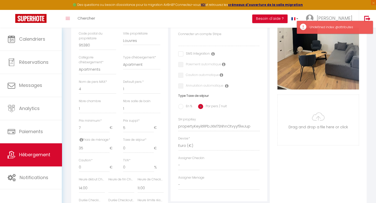
scroll to position [165, 0]
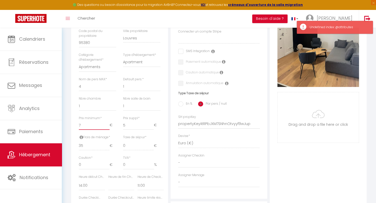
click at [88, 130] on input "7" at bounding box center [94, 125] width 31 height 9
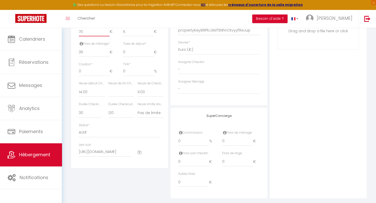
scroll to position [263, 0]
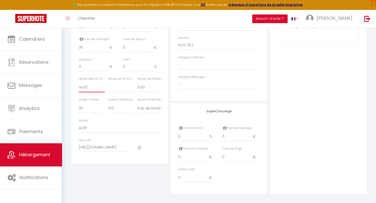
click at [92, 92] on select "00:00 00:15 00:30 00:45 01:00 01:15 01:30 01:45 02:00 02:15 02:30 02:45 03:00" at bounding box center [92, 88] width 26 height 10
click at [79, 86] on select "00:00 00:15 00:30 00:45 01:00 01:15 01:30 01:45 02:00 02:15 02:30 02:45 03:00" at bounding box center [92, 88] width 26 height 10
drag, startPoint x: 188, startPoint y: 137, endPoint x: 161, endPoint y: 139, distance: 27.3
click at [161, 139] on div "Détails Nom * LO 03 RVB - [PERSON_NAME] propriétaire Aya Nom propriétaire Adres…" at bounding box center [219, 22] width 298 height 343
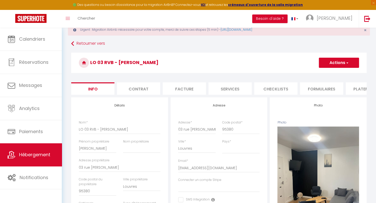
scroll to position [0, 0]
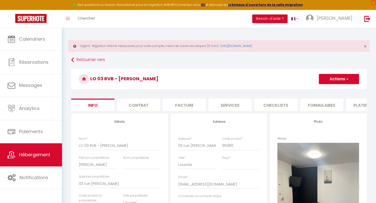
click at [341, 79] on button "Actions" at bounding box center [339, 79] width 40 height 10
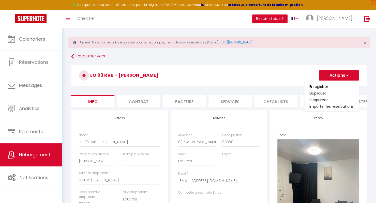
scroll to position [4, 0]
click at [320, 85] on input "Enregistrer" at bounding box center [319, 86] width 19 height 5
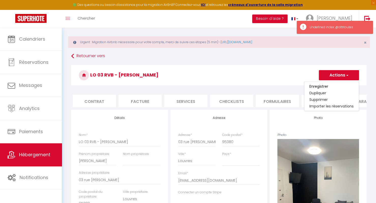
scroll to position [0, 52]
click at [228, 102] on li "Checklists" at bounding box center [224, 101] width 43 height 12
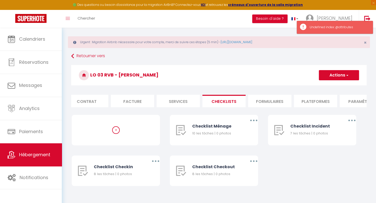
click at [305, 98] on li "Plateformes" at bounding box center [315, 101] width 43 height 12
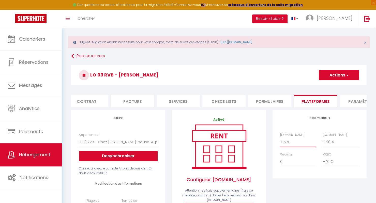
click at [305, 146] on select "0 + 1 % + 2 % + 3 % + 4 % + 5 % + 6 % + 7 % + 8 % + 9 %" at bounding box center [298, 142] width 36 height 10
click at [280, 141] on select "0 + 1 % + 2 % + 3 % + 4 % + 5 % + 6 % + 7 % + 8 % + 9 %" at bounding box center [298, 142] width 36 height 10
click at [335, 79] on button "Actions" at bounding box center [339, 75] width 40 height 10
click at [333, 87] on link "Enregistrer" at bounding box center [339, 86] width 40 height 7
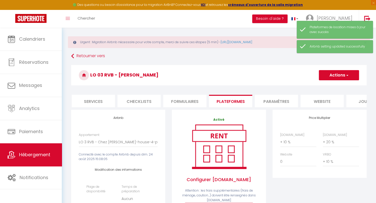
scroll to position [0, 162]
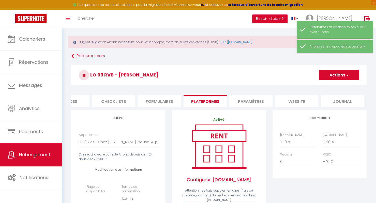
click at [301, 102] on li "website" at bounding box center [296, 101] width 43 height 12
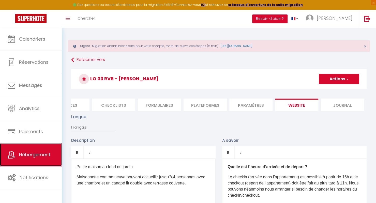
click at [28, 157] on span "Hébergement" at bounding box center [34, 155] width 31 height 6
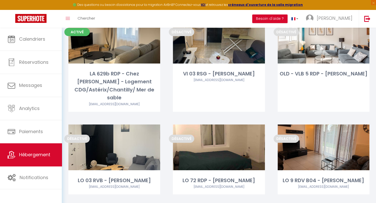
scroll to position [1023, 0]
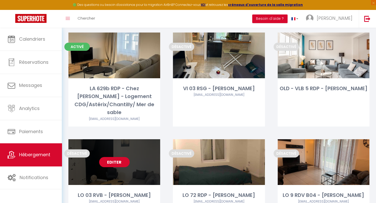
click at [122, 157] on link "Editer" at bounding box center [114, 162] width 31 height 10
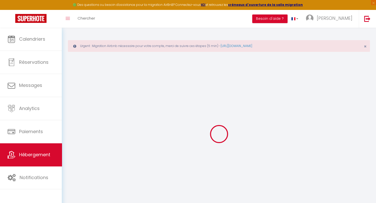
scroll to position [28, 0]
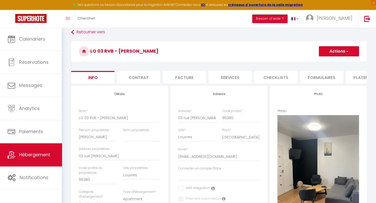
scroll to position [206, 0]
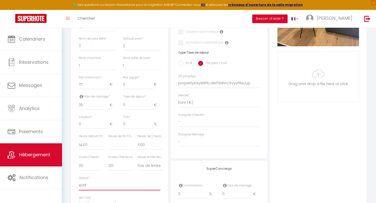
click at [126, 191] on select "Actif Pas actif" at bounding box center [120, 186] width 82 height 10
click at [79, 184] on select "Actif Pas actif" at bounding box center [120, 186] width 82 height 10
click at [89, 170] on select "15 30 45 60 75 90 105 120 135 150 165 180 195 210" at bounding box center [90, 166] width 23 height 10
click at [79, 165] on select "15 30 45 60 75 90 105 120 135 150 165 180 195 210" at bounding box center [90, 166] width 23 height 10
click at [145, 148] on select "00:00 00:15 00:30 00:45 01:00 01:15 01:30 01:45 02:00 02:15 02:30 02:45 03:00" at bounding box center [151, 145] width 26 height 10
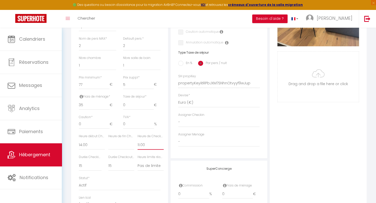
click at [138, 144] on select "00:00 00:15 00:30 00:45 01:00 01:15 01:30 01:45 02:00 02:15 02:30 02:45 03:00" at bounding box center [151, 145] width 26 height 10
click at [96, 149] on select "00:00 00:15 00:30 00:45 01:00 01:15 01:30 01:45 02:00 02:15 02:30 02:45 03:00" at bounding box center [92, 145] width 26 height 10
click at [79, 144] on select "00:00 00:15 00:30 00:45 01:00 01:15 01:30 01:45 02:00 02:15 02:30 02:45 03:00" at bounding box center [92, 145] width 26 height 10
click at [104, 87] on input "77" at bounding box center [94, 84] width 31 height 9
click at [108, 89] on input "76" at bounding box center [94, 84] width 31 height 9
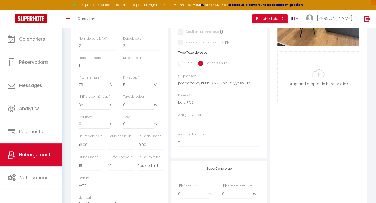
click at [108, 89] on input "75" at bounding box center [94, 84] width 31 height 9
click at [108, 89] on input "74" at bounding box center [94, 84] width 31 height 9
click at [108, 89] on input "73" at bounding box center [94, 84] width 31 height 9
click at [108, 89] on input "71" at bounding box center [94, 84] width 31 height 9
click at [108, 89] on input "70" at bounding box center [94, 84] width 31 height 9
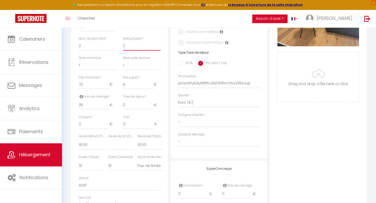
click at [128, 49] on select "1 2 3 4 5 6 7 8 9 10 11 12 13 14" at bounding box center [141, 46] width 37 height 10
click at [123, 45] on select "1 2 3 4 5 6 7 8 9 10 11 12 13 14" at bounding box center [141, 46] width 37 height 10
click at [105, 51] on select "1 2 3 4 5 6 7 8 9 10 11 12 13 14" at bounding box center [97, 46] width 37 height 10
click at [79, 45] on select "1 2 3 4 5 6 7 8 9 10 11 12 13 14" at bounding box center [97, 46] width 37 height 10
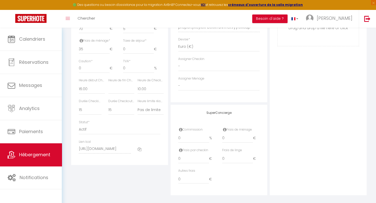
scroll to position [270, 0]
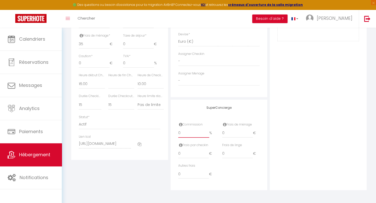
drag, startPoint x: 193, startPoint y: 135, endPoint x: 166, endPoint y: 132, distance: 26.6
click at [166, 132] on div "Détails Nom * LO 03 RVB - [PERSON_NAME] propriétaire Aya Nom propriétaire Adres…" at bounding box center [219, 18] width 298 height 343
click at [240, 154] on input "number" at bounding box center [237, 153] width 31 height 9
click at [252, 153] on input "1" at bounding box center [237, 153] width 31 height 9
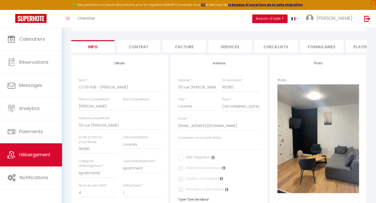
scroll to position [0, 0]
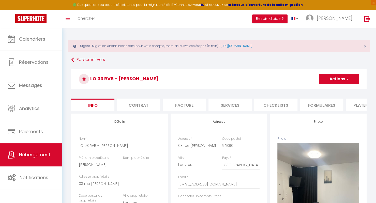
click at [336, 79] on button "Actions" at bounding box center [339, 79] width 40 height 10
click at [320, 90] on input "Enregistrer" at bounding box center [319, 90] width 19 height 5
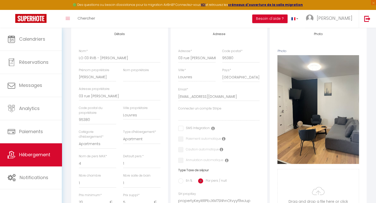
scroll to position [88, 0]
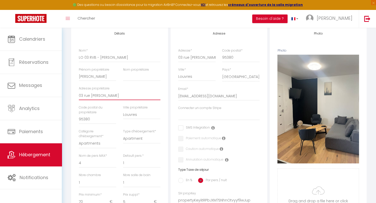
drag, startPoint x: 80, startPoint y: 100, endPoint x: 68, endPoint y: 100, distance: 12.5
click at [68, 100] on div "Retourner vers LO 03 RVB - [PERSON_NAME] Actions Enregistrer Dupliquer Supprime…" at bounding box center [219, 168] width 302 height 402
click at [131, 80] on input "Nom propriétaire" at bounding box center [141, 76] width 37 height 9
click at [99, 61] on input "LO 03 RVB - [PERSON_NAME]" at bounding box center [120, 57] width 82 height 9
click at [86, 61] on input "LO 03 RVB - [PERSON_NAME]" at bounding box center [120, 57] width 82 height 9
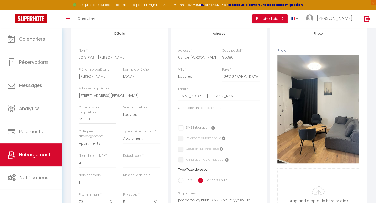
click at [181, 60] on input "03 rue [PERSON_NAME]" at bounding box center [196, 57] width 37 height 9
drag, startPoint x: 140, startPoint y: 79, endPoint x: 105, endPoint y: 77, distance: 34.7
click at [105, 77] on div "Nom * LO 3 RVB - Chez [PERSON_NAME] propriétaire [PERSON_NAME] propriétaire kON…" at bounding box center [120, 120] width 88 height 145
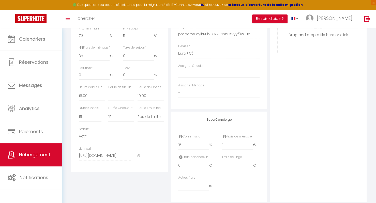
scroll to position [256, 0]
click at [130, 99] on select "00:00 00:15 00:30 00:45 01:00 01:15 01:30 01:45 02:00 02:15 02:30 02:45 03:00" at bounding box center [121, 95] width 26 height 10
click at [108, 93] on select "00:00 00:15 00:30 00:45 01:00 01:15 01:30 01:45 02:00 02:15 02:30 02:45 03:00" at bounding box center [121, 95] width 26 height 10
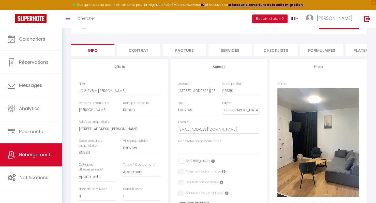
scroll to position [28, 0]
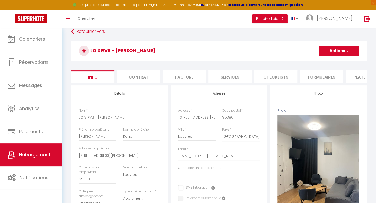
click at [345, 51] on button "Actions" at bounding box center [339, 51] width 40 height 10
click at [324, 62] on input "Enregistrer" at bounding box center [319, 62] width 19 height 5
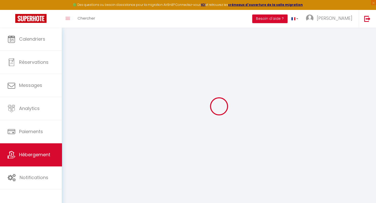
scroll to position [28, 0]
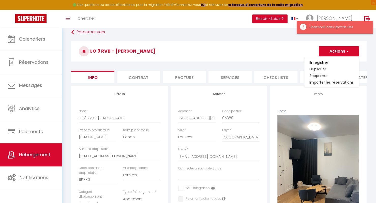
click at [342, 32] on div "Undefined index: @attributes" at bounding box center [335, 27] width 76 height 13
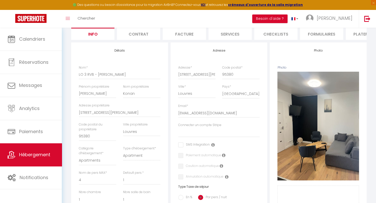
scroll to position [62, 0]
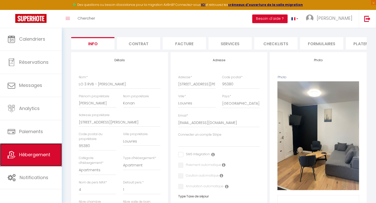
click at [35, 160] on link "Hébergement" at bounding box center [31, 155] width 62 height 23
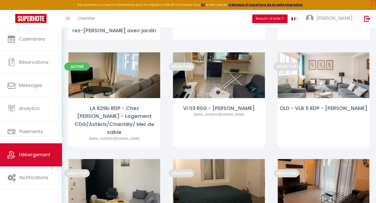
scroll to position [1066, 0]
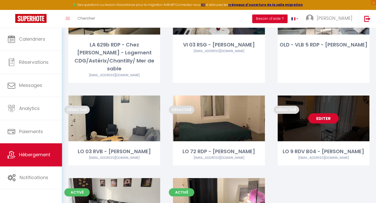
click at [326, 114] on link "Editer" at bounding box center [323, 119] width 31 height 10
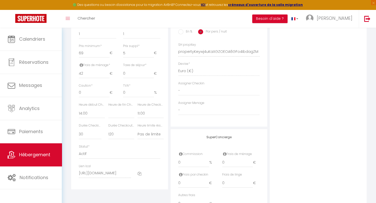
scroll to position [255, 0]
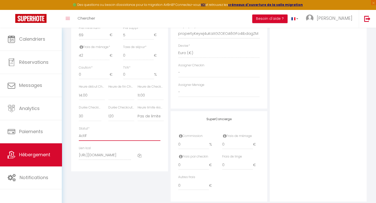
click at [140, 140] on select "Actif Pas actif" at bounding box center [120, 136] width 82 height 10
click at [79, 135] on select "Actif Pas actif" at bounding box center [120, 136] width 82 height 10
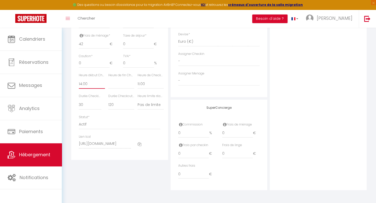
click at [93, 87] on select "00:00 00:15 00:30 00:45 01:00 01:15 01:30 01:45 02:00 02:15 02:30 02:45 03:00" at bounding box center [92, 84] width 26 height 10
click at [79, 79] on select "00:00 00:15 00:30 00:45 01:00 01:15 01:30 01:45 02:00 02:15 02:30 02:45 03:00" at bounding box center [92, 84] width 26 height 10
click at [120, 87] on select "00:00 00:15 00:30 00:45 01:00 01:15 01:30 01:45 02:00 02:15 02:30 02:45 03:00" at bounding box center [121, 84] width 26 height 10
click at [108, 79] on select "00:00 00:15 00:30 00:45 01:00 01:15 01:30 01:45 02:00 02:15 02:30 02:45 03:00" at bounding box center [121, 84] width 26 height 10
click at [151, 89] on select "00:00 00:15 00:30 00:45 01:00 01:15 01:30 01:45 02:00 02:15 02:30 02:45 03:00" at bounding box center [151, 84] width 26 height 10
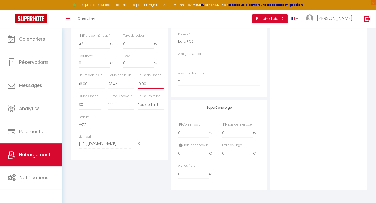
click at [138, 79] on select "00:00 00:15 00:30 00:45 01:00 01:15 01:30 01:45 02:00 02:15 02:30 02:45 03:00" at bounding box center [151, 84] width 26 height 10
click at [114, 107] on select "15 30 45 60 75 90 105 120 135 150 165 180 195 210" at bounding box center [121, 105] width 26 height 10
click at [108, 100] on select "15 30 45 60 75 90 105 120 135 150 165 180 195 210" at bounding box center [121, 105] width 26 height 10
click at [90, 107] on select "15 30 45 60 75 90 105 120 135 150 165 180 195 210" at bounding box center [90, 105] width 23 height 10
click at [79, 100] on select "15 30 45 60 75 90 105 120 135 150 165 180 195 210" at bounding box center [90, 105] width 23 height 10
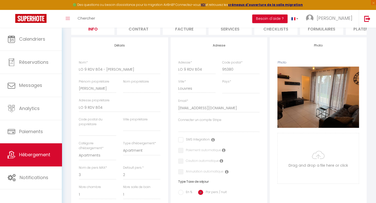
scroll to position [77, 0]
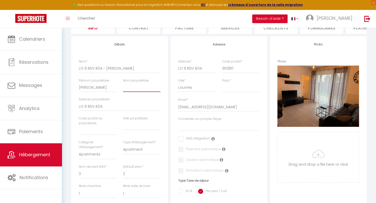
click at [150, 89] on input "Nom propriétaire" at bounding box center [141, 87] width 37 height 9
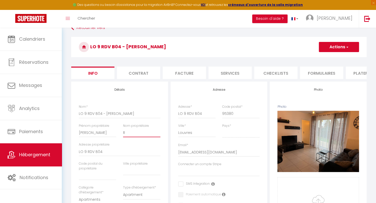
scroll to position [24, 0]
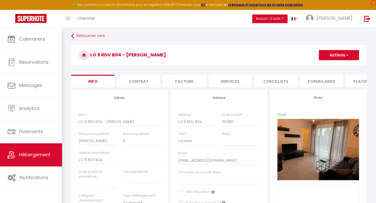
click at [330, 58] on button "Actions" at bounding box center [339, 55] width 40 height 10
click at [321, 65] on input "Enregistrer" at bounding box center [319, 66] width 19 height 5
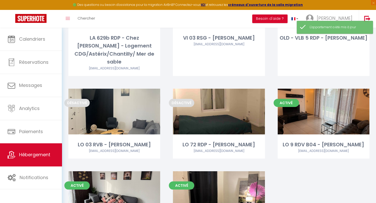
scroll to position [1114, 0]
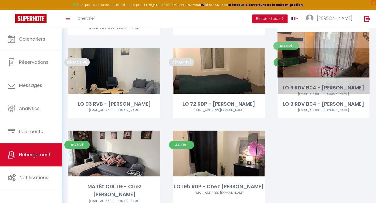
click at [321, 66] on link "Editer" at bounding box center [323, 71] width 31 height 10
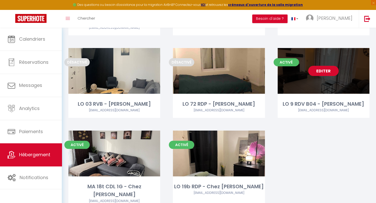
click at [321, 66] on link "Editer" at bounding box center [323, 71] width 31 height 10
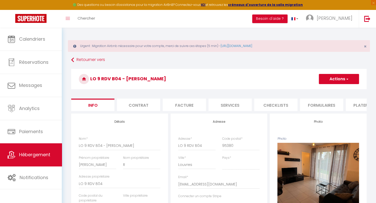
scroll to position [0, 153]
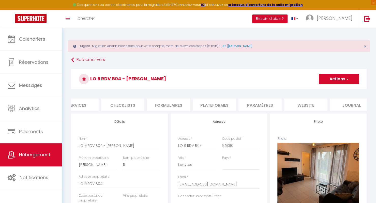
click at [308, 105] on li "website" at bounding box center [306, 105] width 43 height 12
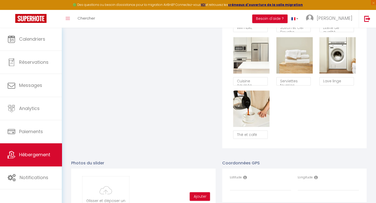
scroll to position [513, 0]
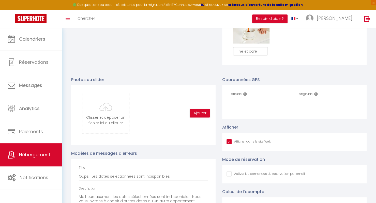
click at [245, 177] on input "Afficher dans le site Web" at bounding box center [266, 174] width 78 height 5
click at [251, 107] on input "Latitude" at bounding box center [260, 102] width 61 height 9
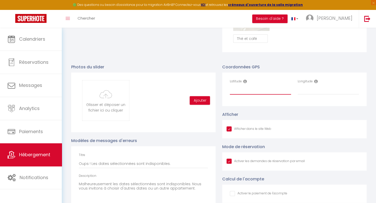
scroll to position [528, 0]
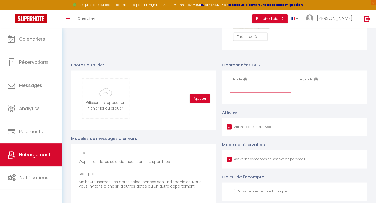
paste input "49.051443"
click at [329, 90] on input "Longitude" at bounding box center [328, 87] width 61 height 9
paste input ".500616"
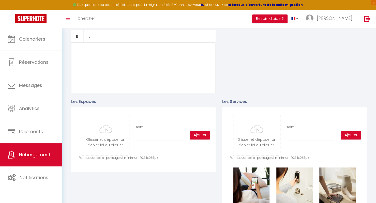
scroll to position [262, 0]
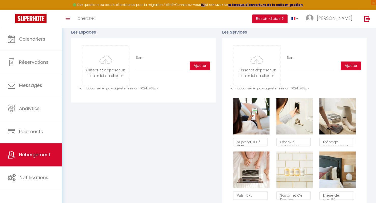
drag, startPoint x: 75, startPoint y: 140, endPoint x: 244, endPoint y: 91, distance: 176.1
click at [244, 91] on div "Langue Français Anglais Portugais Espagnol [GEOGRAPHIC_DATA] Description Bold I…" at bounding box center [219, 177] width 296 height 651
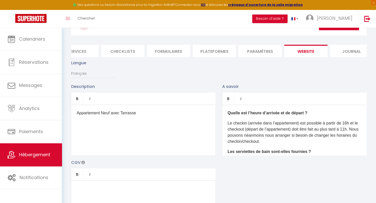
scroll to position [0, 0]
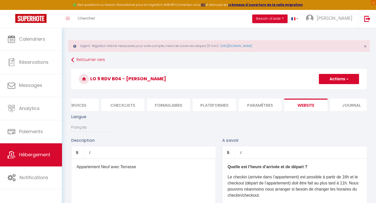
click at [347, 77] on span "button" at bounding box center [347, 79] width 3 height 5
click at [335, 90] on input "Enregistrer" at bounding box center [333, 90] width 19 height 5
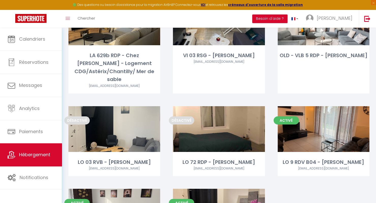
scroll to position [1054, 0]
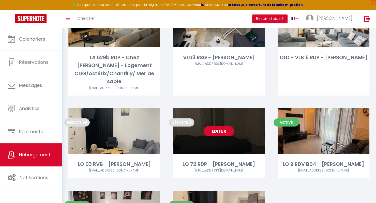
click at [223, 126] on link "Editer" at bounding box center [219, 131] width 31 height 10
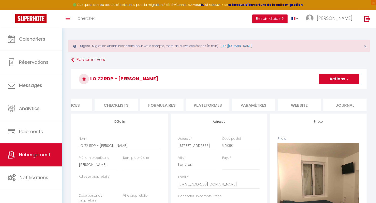
scroll to position [0, 162]
click at [303, 107] on li "website" at bounding box center [296, 105] width 43 height 12
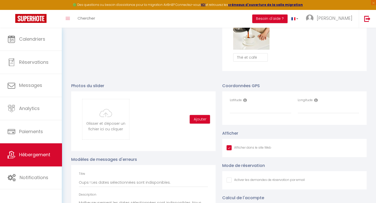
scroll to position [512, 0]
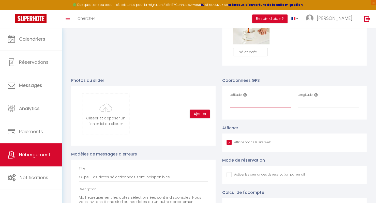
click at [281, 108] on input "Latitude" at bounding box center [260, 103] width 61 height 9
paste input "49.041937"
click at [317, 108] on input "Longitude" at bounding box center [328, 103] width 61 height 9
paste input "2.507301"
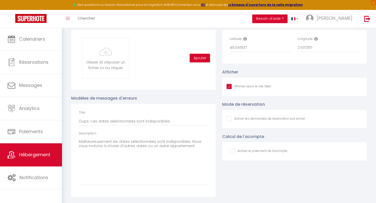
click at [298, 119] on input "Afficher dans le site Web" at bounding box center [266, 119] width 78 height 5
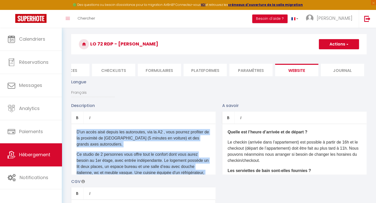
scroll to position [77, 0]
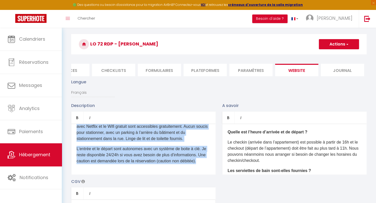
drag, startPoint x: 77, startPoint y: 134, endPoint x: 200, endPoint y: 192, distance: 135.7
click at [200, 192] on div "Description Bold Italic Rich text editor D'un accès aisé depuis les autoroutes,…" at bounding box center [219, 177] width 302 height 148
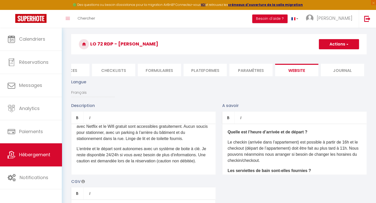
scroll to position [0, 0]
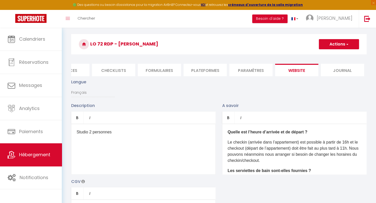
click at [227, 151] on div "Quelle est l’heure d’arrivée et de départ ? Le checkin (arrivée dans l’appartem…" at bounding box center [294, 149] width 145 height 51
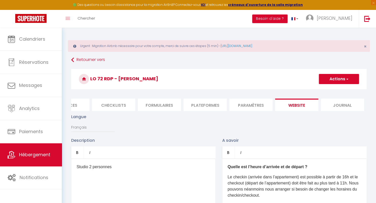
click at [342, 80] on button "Actions" at bounding box center [339, 79] width 40 height 10
click at [330, 91] on input "Enregistrer" at bounding box center [333, 90] width 19 height 5
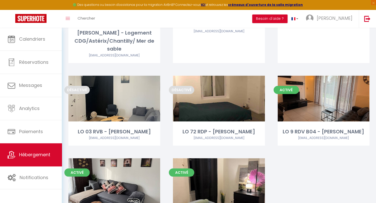
scroll to position [1088, 0]
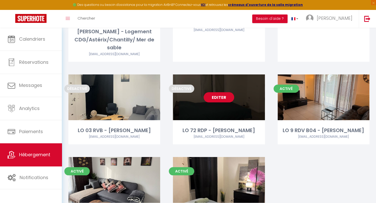
click at [223, 92] on link "Editer" at bounding box center [219, 97] width 31 height 10
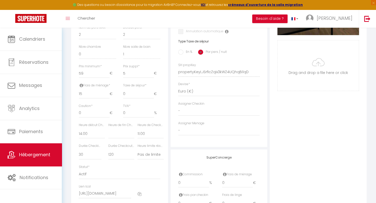
scroll to position [213, 0]
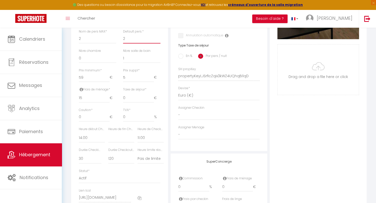
click at [145, 43] on select "1 2 3 4 5 6 7 8 9 10 11 12 13 14" at bounding box center [141, 39] width 37 height 10
click at [123, 37] on select "1 2 3 4 5 6 7 8 9 10 11 12 13 14" at bounding box center [141, 39] width 37 height 10
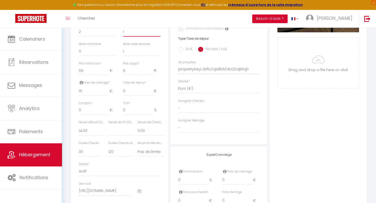
scroll to position [221, 0]
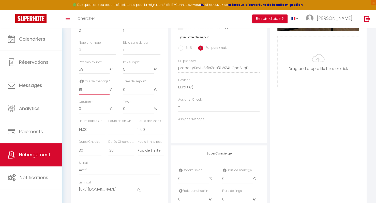
drag, startPoint x: 86, startPoint y: 92, endPoint x: 69, endPoint y: 96, distance: 16.7
click at [69, 96] on div "Retourner vers LO 72 RDP - Chez [PERSON_NAME] Actions Enregistrer Dupliquer Sup…" at bounding box center [219, 36] width 302 height 402
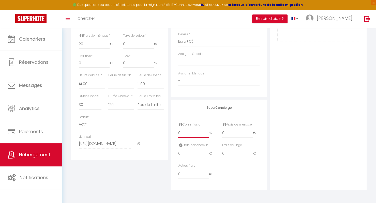
drag, startPoint x: 185, startPoint y: 134, endPoint x: 168, endPoint y: 134, distance: 16.6
click at [168, 134] on div "Détails Nom * LO 72 RDP - Chez [PERSON_NAME] propriétaire [PERSON_NAME] proprié…" at bounding box center [219, 18] width 298 height 343
click at [230, 134] on input "0" at bounding box center [237, 133] width 31 height 9
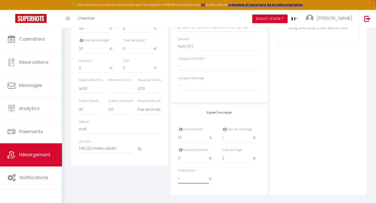
scroll to position [262, 0]
click at [86, 111] on select "15 30 45 60 75 90 105 120 135 150 165 180 195 210" at bounding box center [90, 110] width 23 height 10
click at [79, 108] on select "15 30 45 60 75 90 105 120 135 150 165 180 195 210" at bounding box center [90, 110] width 23 height 10
click at [124, 114] on select "15 30 45 60 75 90 105 120 135 150 165 180 195 210" at bounding box center [121, 110] width 26 height 10
click at [108, 108] on select "15 30 45 60 75 90 105 120 135 150 165 180 195 210" at bounding box center [121, 110] width 26 height 10
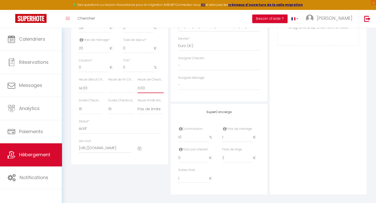
click at [142, 93] on select "00:00 00:15 00:30 00:45 01:00 01:15 01:30 01:45 02:00 02:15 02:30 02:45 03:00" at bounding box center [151, 88] width 26 height 10
click at [138, 87] on select "00:00 00:15 00:30 00:45 01:00 01:15 01:30 01:45 02:00 02:15 02:30 02:45 03:00" at bounding box center [151, 88] width 26 height 10
click at [82, 93] on select "00:00 00:15 00:30 00:45 01:00 01:15 01:30 01:45 02:00 02:15 02:30 02:45 03:00" at bounding box center [92, 88] width 26 height 10
click at [79, 87] on select "00:00 00:15 00:30 00:45 01:00 01:15 01:30 01:45 02:00 02:15 02:30 02:45 03:00" at bounding box center [92, 88] width 26 height 10
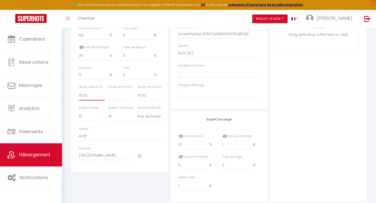
scroll to position [256, 0]
drag, startPoint x: 85, startPoint y: 37, endPoint x: 73, endPoint y: 37, distance: 11.7
click at [73, 37] on div "Détails Nom * LO 72 RDP - Chez [PERSON_NAME] propriétaire [PERSON_NAME] proprié…" at bounding box center [119, 14] width 97 height 313
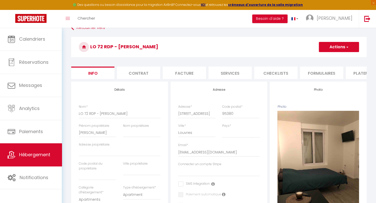
scroll to position [32, 0]
click at [143, 175] on input "text" at bounding box center [141, 170] width 37 height 9
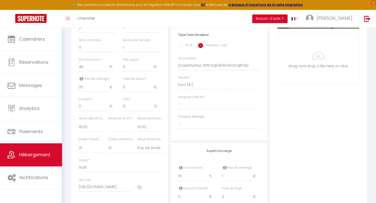
scroll to position [235, 0]
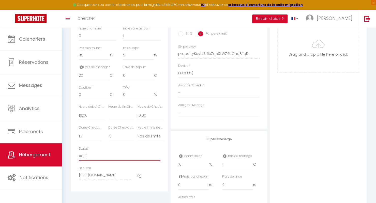
click at [121, 161] on select "Actif Pas actif" at bounding box center [120, 156] width 82 height 10
click at [79, 155] on select "Actif Pas actif" at bounding box center [120, 156] width 82 height 10
click at [117, 119] on select "00:00 00:15 00:30 00:45 01:00 01:15 01:30 01:45 02:00 02:15 02:30 02:45 03:00" at bounding box center [121, 116] width 26 height 10
click at [108, 114] on select "00:00 00:15 00:30 00:45 01:00 01:15 01:30 01:45 02:00 02:15 02:30 02:45 03:00" at bounding box center [121, 116] width 26 height 10
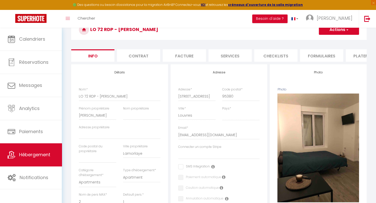
scroll to position [47, 0]
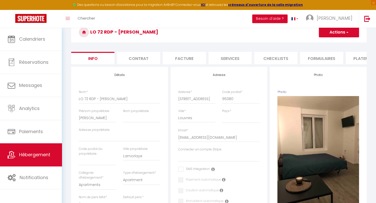
click at [345, 32] on button "Actions" at bounding box center [339, 32] width 40 height 10
click at [320, 43] on input "Enregistrer" at bounding box center [319, 43] width 19 height 5
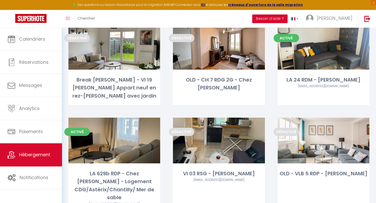
scroll to position [942, 0]
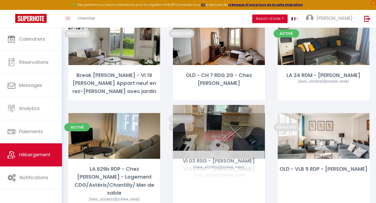
click at [220, 131] on link "Editer" at bounding box center [219, 136] width 31 height 10
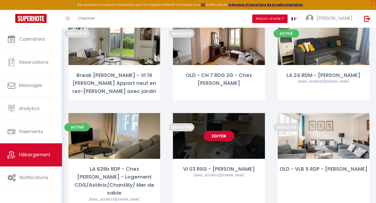
click at [217, 132] on link "Editer" at bounding box center [219, 136] width 31 height 10
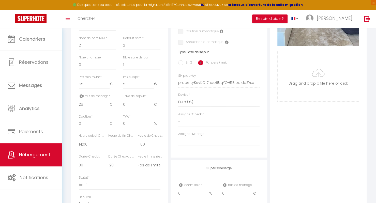
scroll to position [206, 0]
drag, startPoint x: 94, startPoint y: 87, endPoint x: 64, endPoint y: 84, distance: 29.6
click at [64, 84] on div "Urgent : Migration Airbnb nécessaire pour votre compte, merci de suivre ces éta…" at bounding box center [219, 43] width 315 height 442
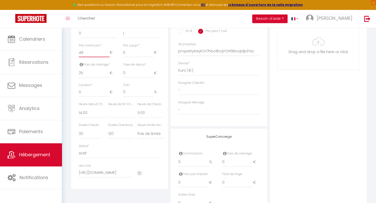
scroll to position [240, 0]
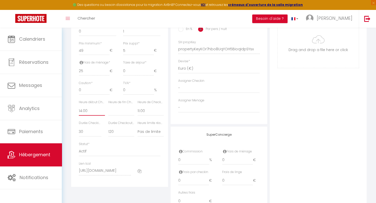
click at [91, 112] on select "00:00 00:15 00:30 00:45 01:00 01:15 01:30 01:45 02:00 02:15 02:30 02:45 03:00" at bounding box center [92, 111] width 26 height 10
click at [79, 109] on select "00:00 00:15 00:30 00:45 01:00 01:15 01:30 01:45 02:00 02:15 02:30 02:45 03:00" at bounding box center [92, 111] width 26 height 10
click at [117, 116] on select "00:00 00:15 00:30 00:45 01:00 01:15 01:30 01:45 02:00 02:15 02:30 02:45 03:00" at bounding box center [121, 111] width 26 height 10
click at [108, 109] on select "00:00 00:15 00:30 00:45 01:00 01:15 01:30 01:45 02:00 02:15 02:30 02:45 03:00" at bounding box center [121, 111] width 26 height 10
click at [150, 115] on select "00:00 00:15 00:30 00:45 01:00 01:15 01:30 01:45 02:00 02:15 02:30 02:45 03:00" at bounding box center [151, 111] width 26 height 10
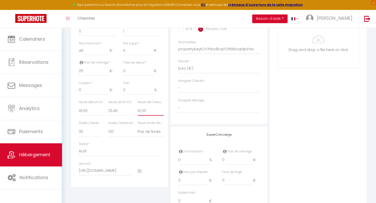
click at [138, 109] on select "00:00 00:15 00:30 00:45 01:00 01:15 01:30 01:45 02:00 02:15 02:30 02:45 03:00" at bounding box center [151, 111] width 26 height 10
click at [97, 134] on select "15 30 45 60 75 90 105 120 135 150 165 180 195 210" at bounding box center [90, 132] width 23 height 10
click at [79, 131] on select "15 30 45 60 75 90 105 120 135 150 165 180 195 210" at bounding box center [90, 132] width 23 height 10
click at [111, 134] on select "15 30 45 60 75 90 105 120 135 150 165 180 195 210" at bounding box center [121, 132] width 26 height 10
click at [108, 131] on select "15 30 45 60 75 90 105 120 135 150 165 180 195 210" at bounding box center [121, 132] width 26 height 10
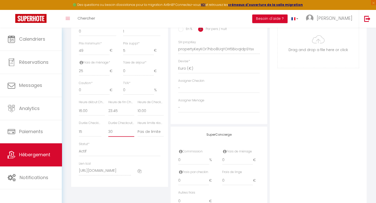
click at [110, 136] on select "15 30 45 60 75 90 105 120 135 150 165 180 195 210" at bounding box center [121, 132] width 26 height 10
click at [108, 131] on select "15 30 45 60 75 90 105 120 135 150 165 180 195 210" at bounding box center [121, 132] width 26 height 10
click at [100, 154] on select "Actif Pas actif" at bounding box center [120, 152] width 82 height 10
click at [79, 150] on select "Actif Pas actif" at bounding box center [120, 152] width 82 height 10
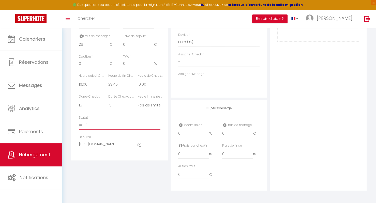
scroll to position [264, 0]
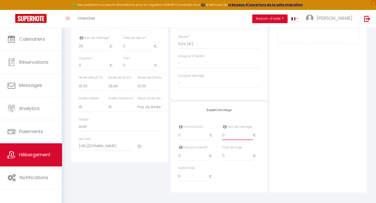
drag, startPoint x: 238, startPoint y: 138, endPoint x: 205, endPoint y: 140, distance: 32.9
click at [205, 140] on div "Commission 0 % Frais de ménage 0 €" at bounding box center [219, 135] width 88 height 21
drag, startPoint x: 240, startPoint y: 161, endPoint x: 210, endPoint y: 164, distance: 30.4
click at [210, 164] on div "Frais par checkin 0 € Frais [PERSON_NAME] 0 €" at bounding box center [219, 155] width 88 height 21
drag, startPoint x: 189, startPoint y: 177, endPoint x: 163, endPoint y: 181, distance: 25.8
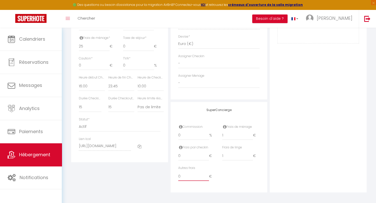
click at [163, 181] on div "Détails Nom * VI 03 RSG - [PERSON_NAME] propriétaire [PERSON_NAME] propriétaire…" at bounding box center [219, 20] width 298 height 343
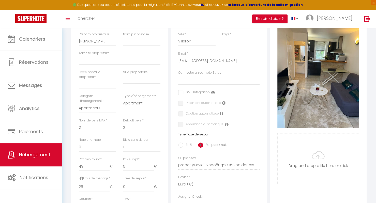
scroll to position [124, 0]
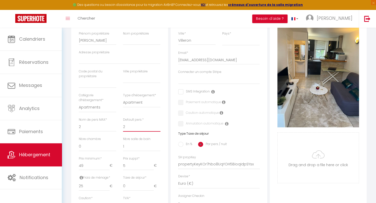
click at [125, 131] on select "1 2 3 4 5 6 7 8 9 10 11 12 13 14" at bounding box center [141, 127] width 37 height 10
click at [123, 126] on select "1 2 3 4 5 6 7 8 9 10 11 12 13 14" at bounding box center [141, 127] width 37 height 10
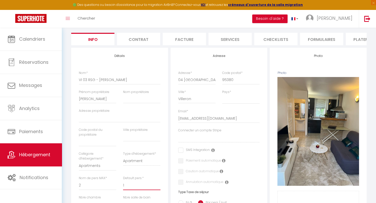
scroll to position [62, 0]
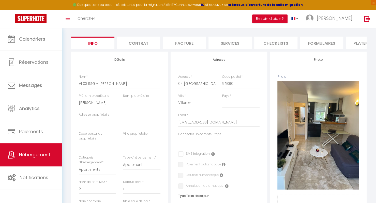
click at [137, 146] on input "text" at bounding box center [141, 140] width 37 height 9
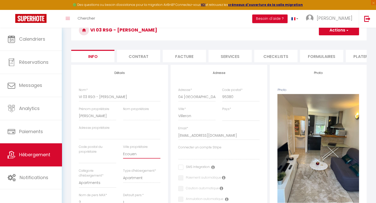
scroll to position [0, 0]
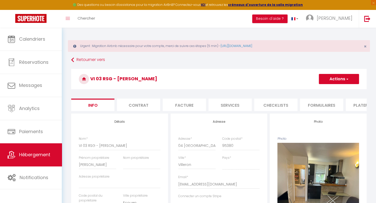
click at [337, 77] on button "Actions" at bounding box center [339, 79] width 40 height 10
click at [87, 150] on input "VI 03 RSG - [PERSON_NAME]" at bounding box center [120, 145] width 82 height 9
click at [93, 150] on input "VI 4 RSG - [PERSON_NAME]" at bounding box center [120, 145] width 82 height 9
click at [180, 149] on input "04 [GEOGRAPHIC_DATA]" at bounding box center [196, 145] width 37 height 9
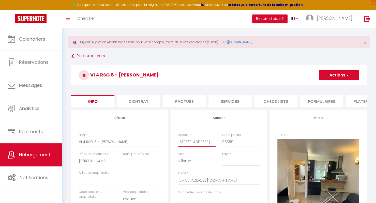
scroll to position [5, 0]
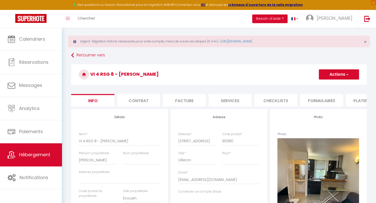
click at [336, 74] on button "Actions" at bounding box center [339, 74] width 40 height 10
click at [322, 85] on input "Enregistrer" at bounding box center [319, 85] width 19 height 5
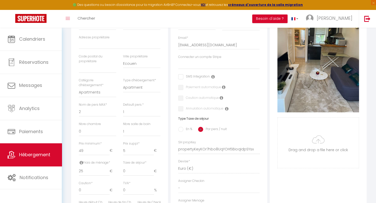
scroll to position [138, 0]
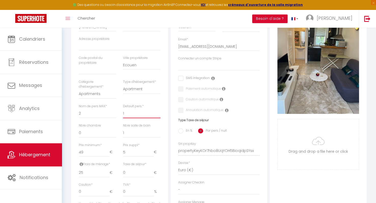
click at [127, 117] on select "1 2 3 4 5 6 7 8 9 10 11 12 13 14" at bounding box center [141, 114] width 37 height 10
click at [123, 112] on select "1 2 3 4 5 6 7 8 9 10 11 12 13 14" at bounding box center [141, 114] width 37 height 10
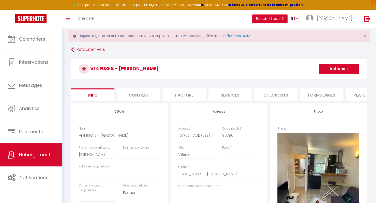
scroll to position [11, 0]
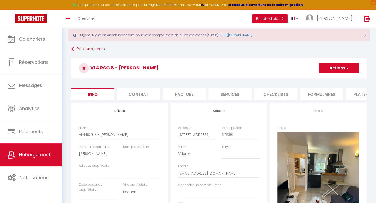
click at [346, 67] on span "button" at bounding box center [347, 68] width 3 height 5
click at [323, 78] on input "Enregistrer" at bounding box center [319, 79] width 19 height 5
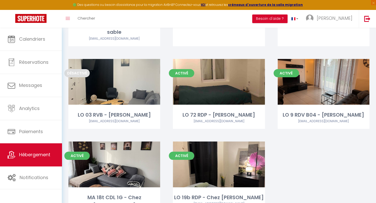
scroll to position [1107, 0]
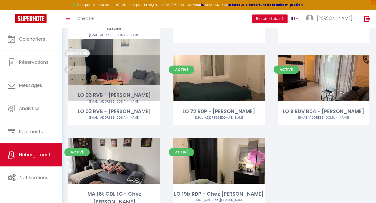
click at [115, 73] on link "Editer" at bounding box center [114, 78] width 31 height 10
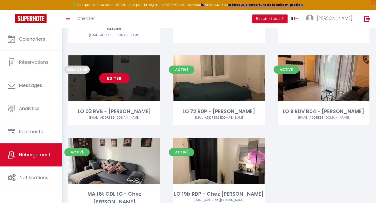
click at [112, 73] on link "Editer" at bounding box center [114, 78] width 31 height 10
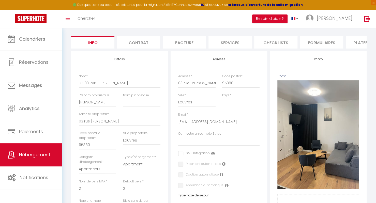
scroll to position [62, 0]
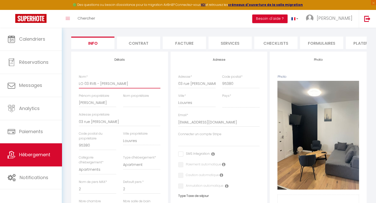
click at [87, 86] on input "LO 03 RVB - [PERSON_NAME]" at bounding box center [120, 83] width 82 height 9
click at [181, 87] on input "03 rue [PERSON_NAME]" at bounding box center [196, 83] width 37 height 9
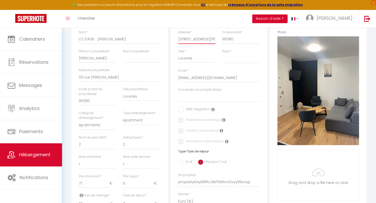
scroll to position [110, 0]
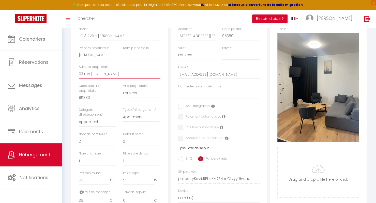
click at [81, 79] on input "03 rue [PERSON_NAME]" at bounding box center [120, 73] width 82 height 9
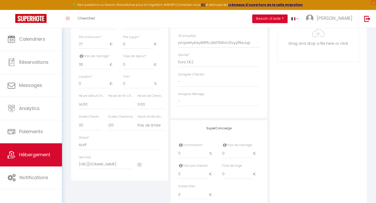
scroll to position [270, 0]
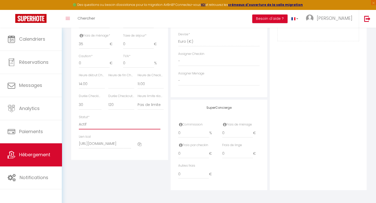
click at [103, 123] on select "Actif Pas actif" at bounding box center [120, 125] width 82 height 10
click at [79, 120] on select "Actif Pas actif" at bounding box center [120, 125] width 82 height 10
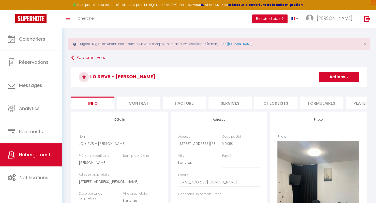
scroll to position [3, 0]
click at [339, 74] on button "Actions" at bounding box center [339, 77] width 40 height 10
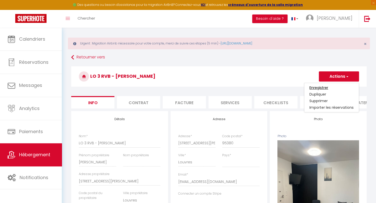
click at [321, 89] on input "Enregistrer" at bounding box center [319, 87] width 19 height 5
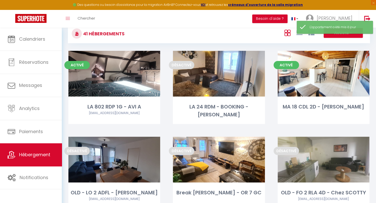
scroll to position [63, 0]
